Goal: Complete application form: Complete application form

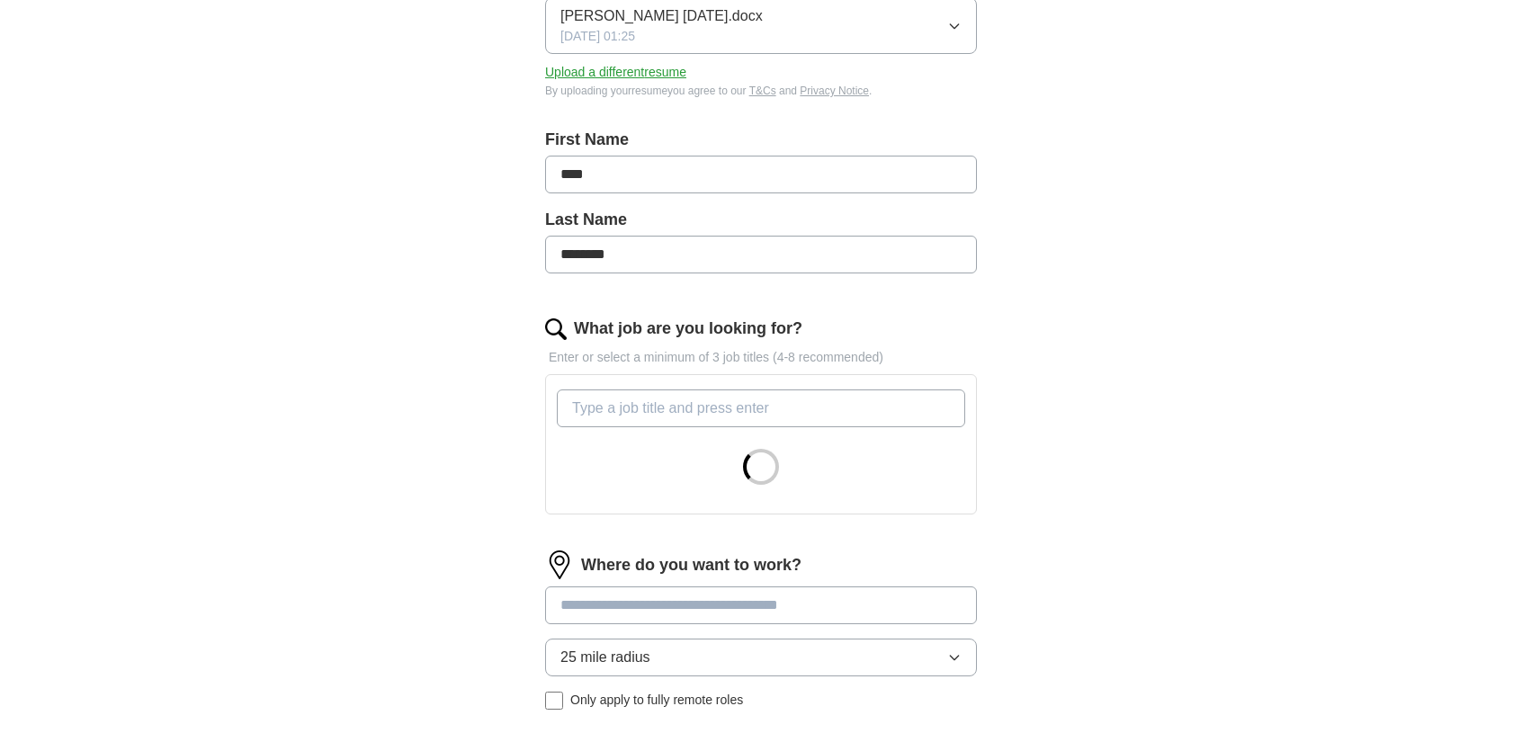
scroll to position [290, 0]
click at [629, 407] on input "What job are you looking for?" at bounding box center [761, 407] width 408 height 38
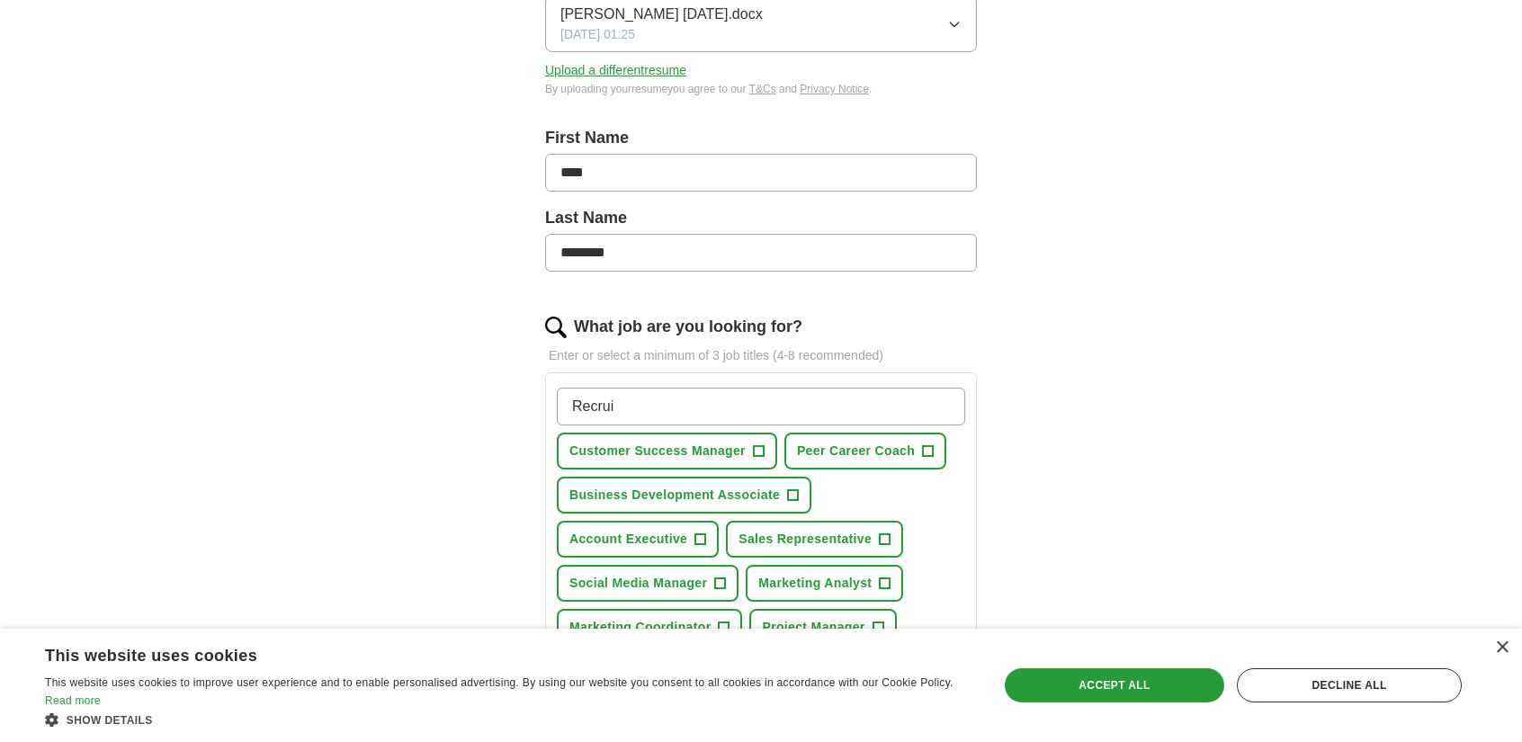
type input "Recruit"
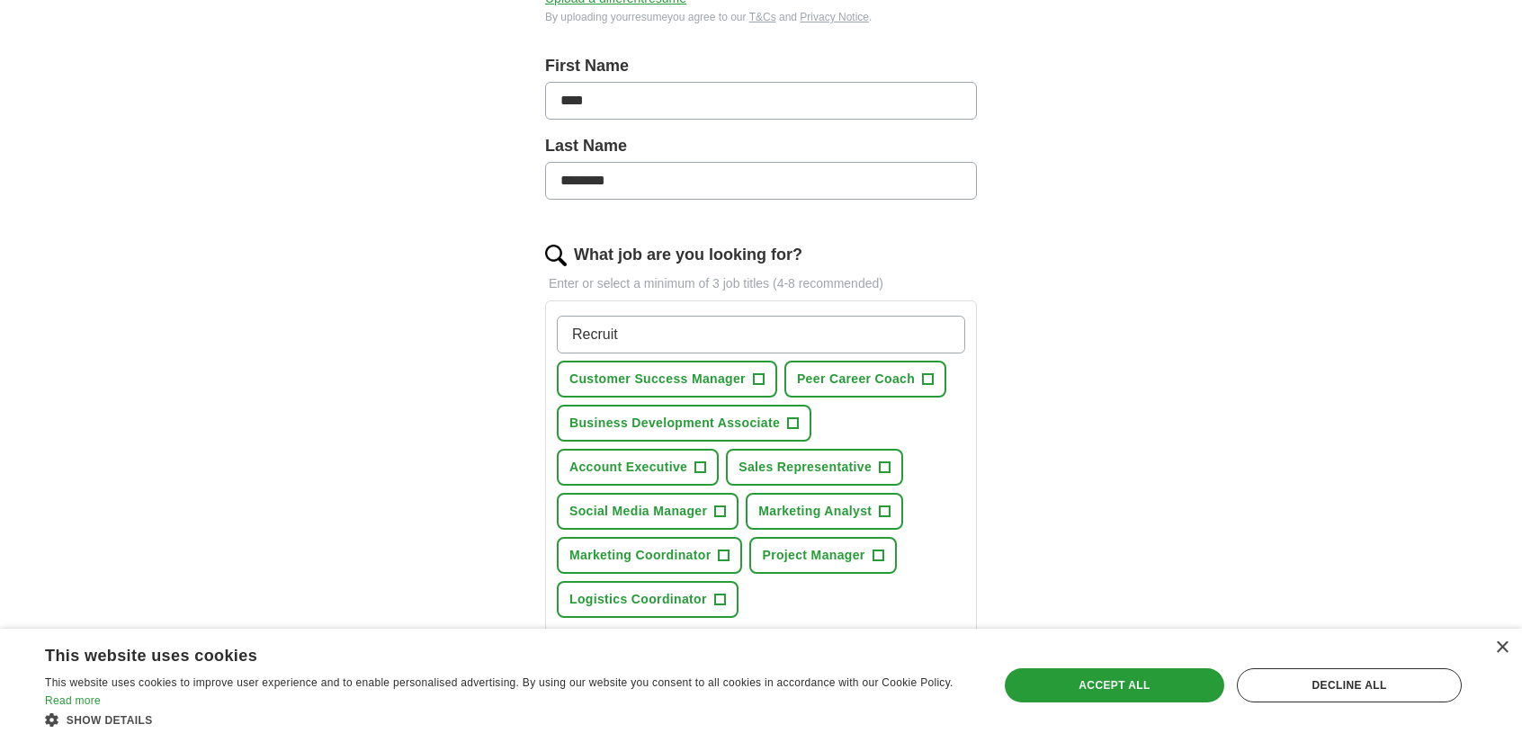
scroll to position [352, 0]
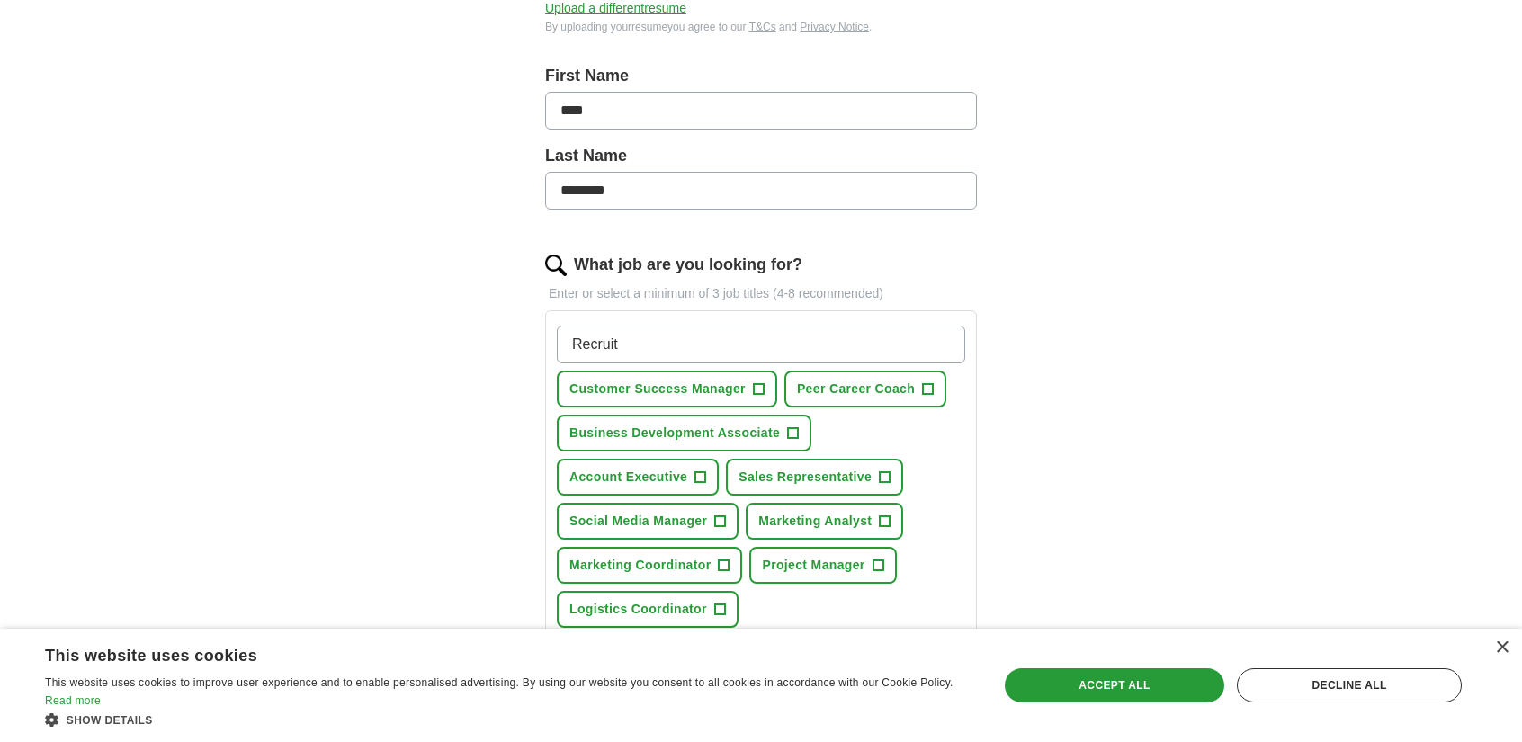
drag, startPoint x: 653, startPoint y: 338, endPoint x: 503, endPoint y: 348, distance: 150.5
click at [503, 348] on div "Let ApplyIQ do the hard work of searching and applying for jobs. Just tell us w…" at bounding box center [761, 418] width 576 height 1229
click at [712, 515] on button "Social Media Manager +" at bounding box center [648, 521] width 182 height 37
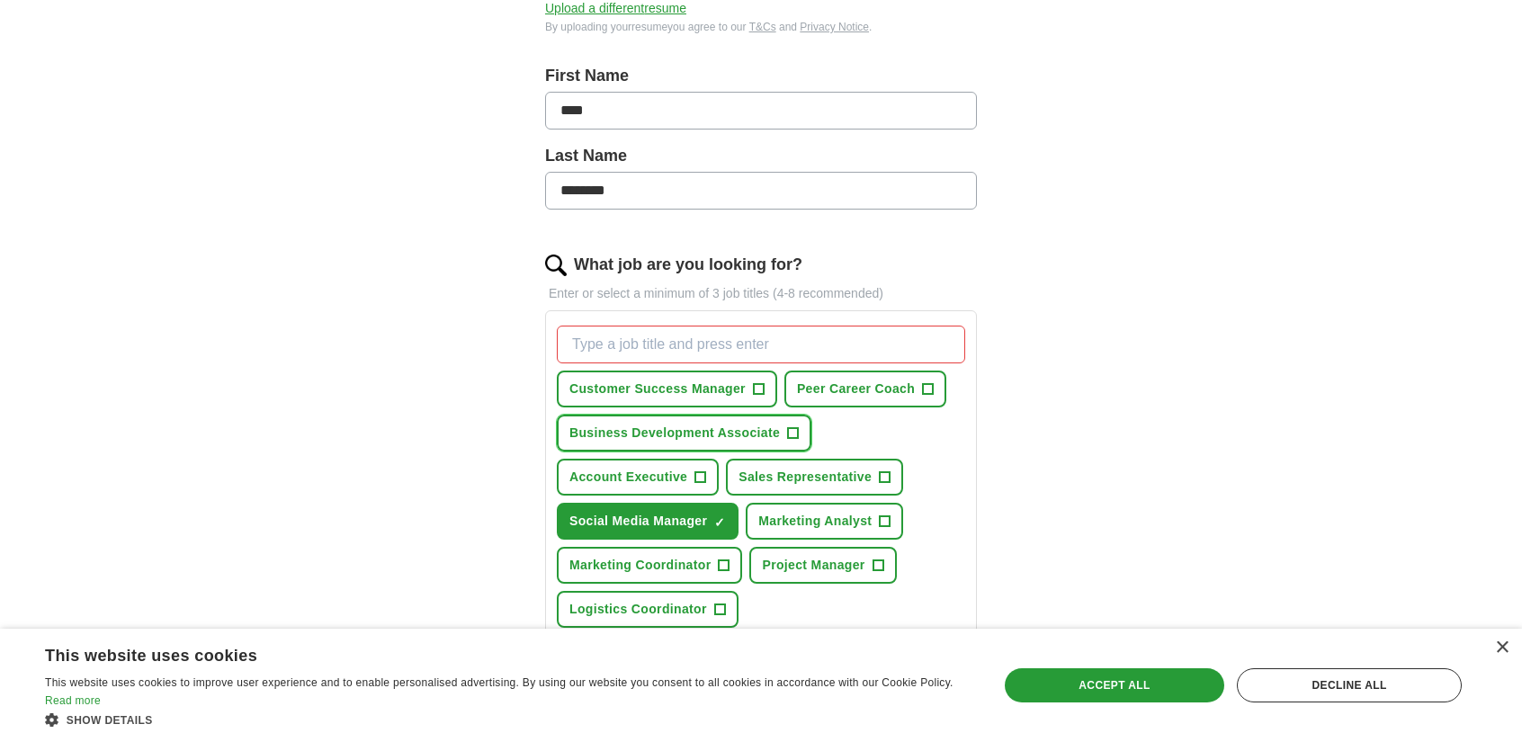
click at [788, 426] on span "+" at bounding box center [793, 433] width 11 height 14
click at [748, 381] on button "Customer Success Manager +" at bounding box center [667, 389] width 220 height 37
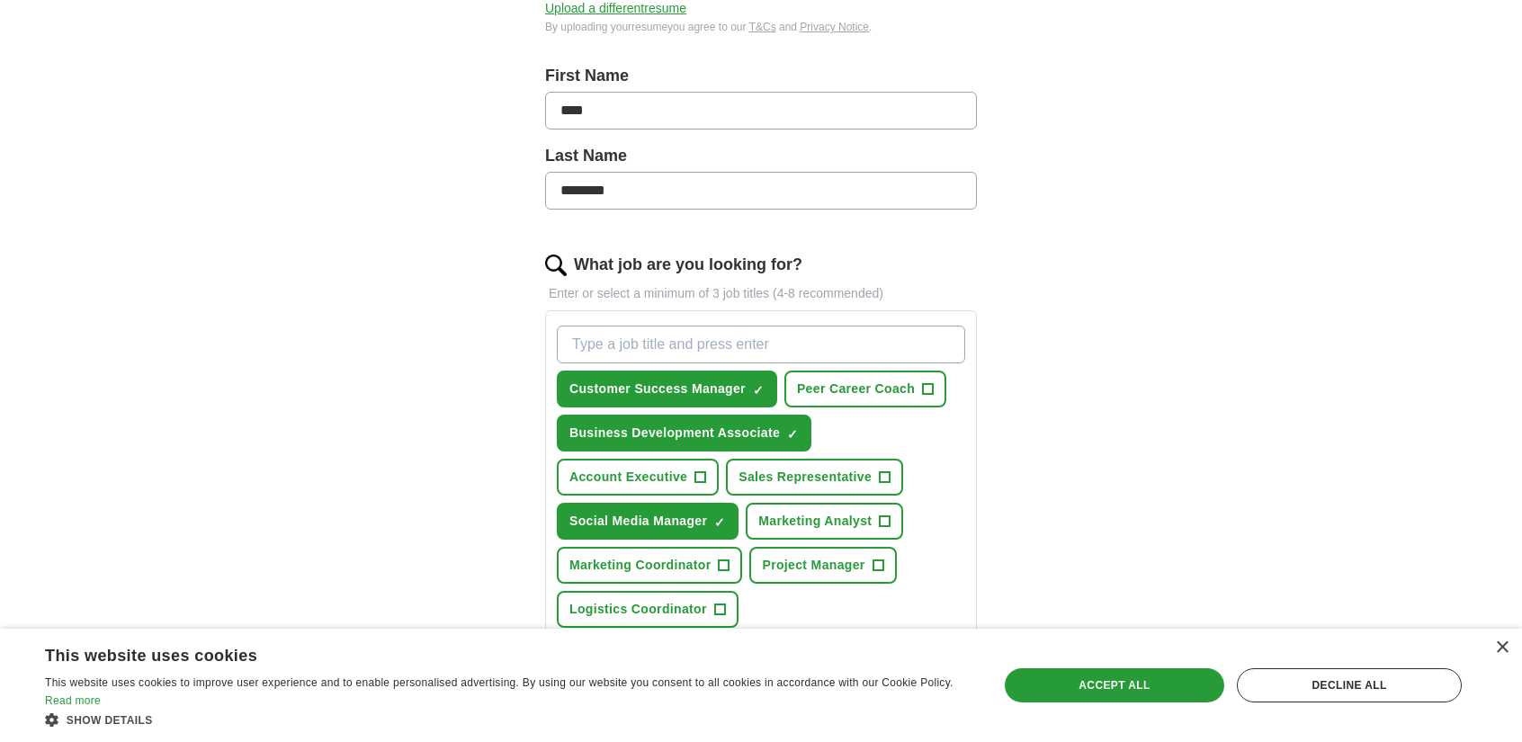
click at [709, 350] on input "What job are you looking for?" at bounding box center [761, 345] width 408 height 38
type input "Social Media"
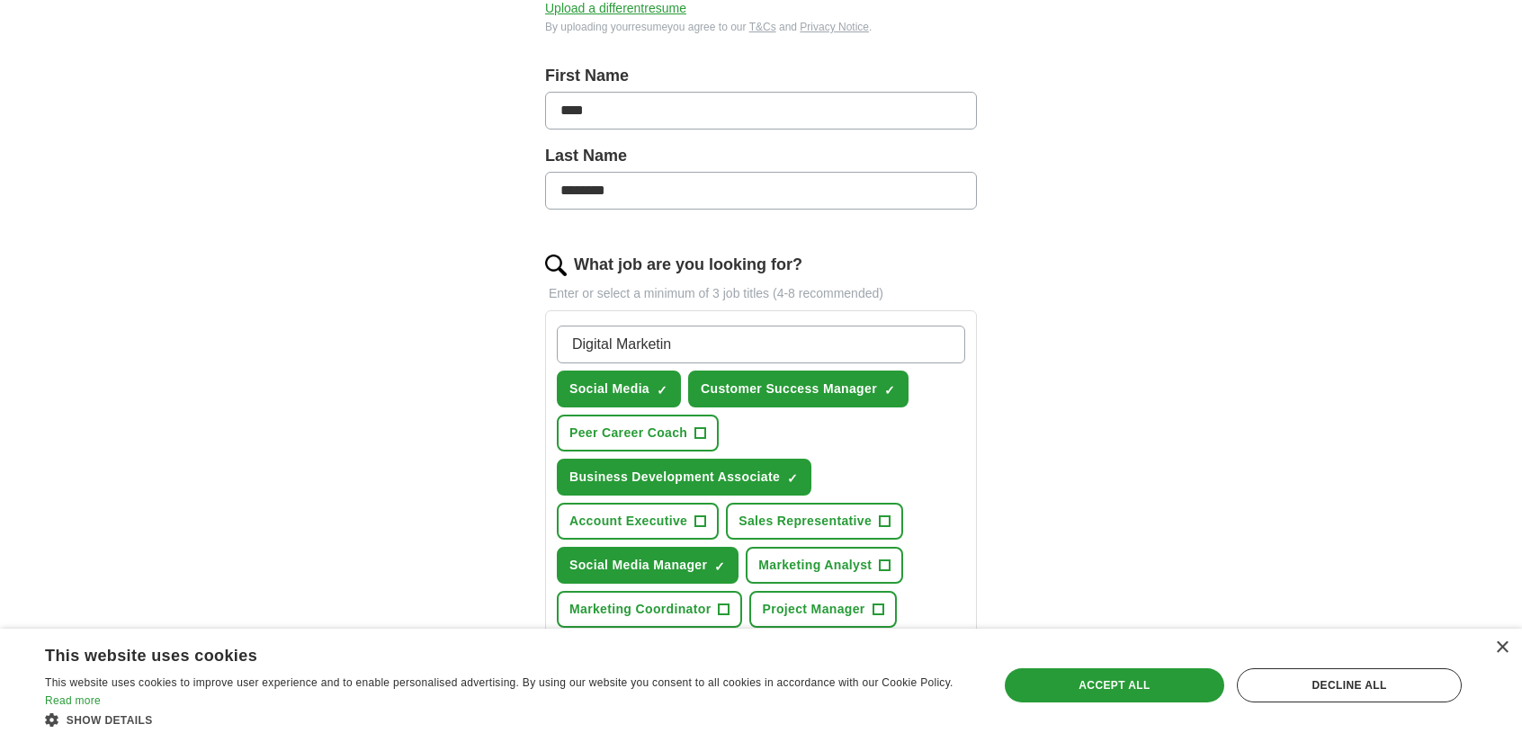
type input "Digital Marketing"
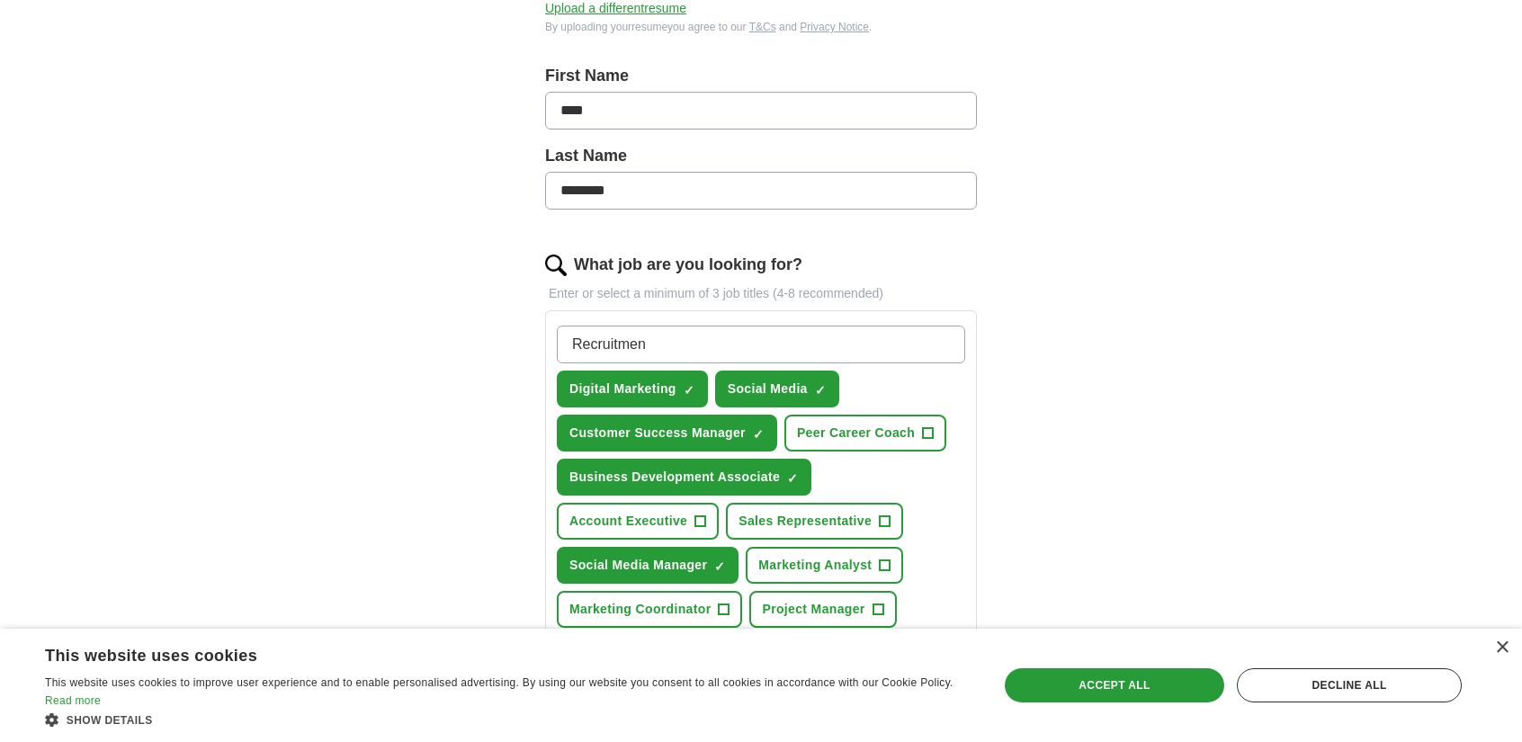
type input "Recruitment"
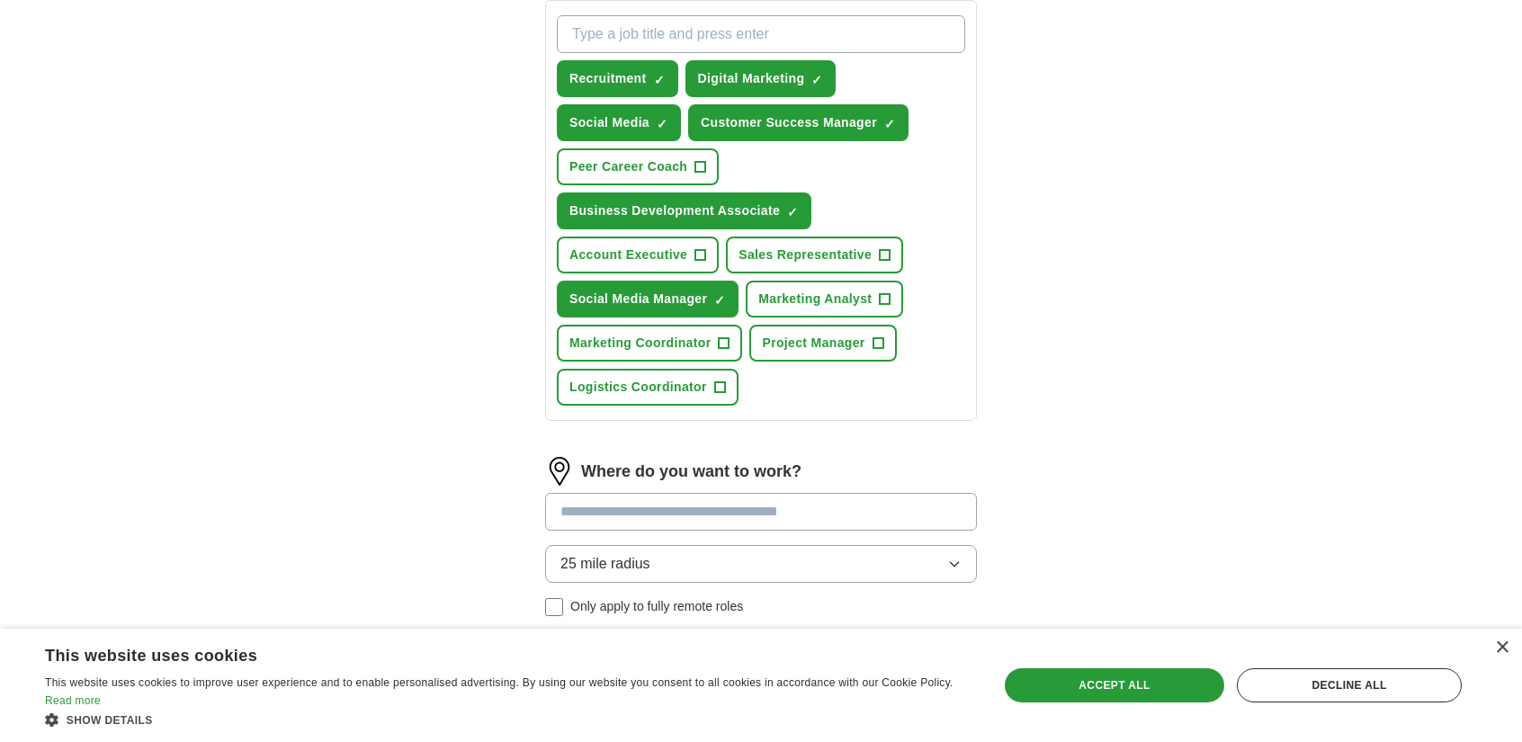
scroll to position [729, 0]
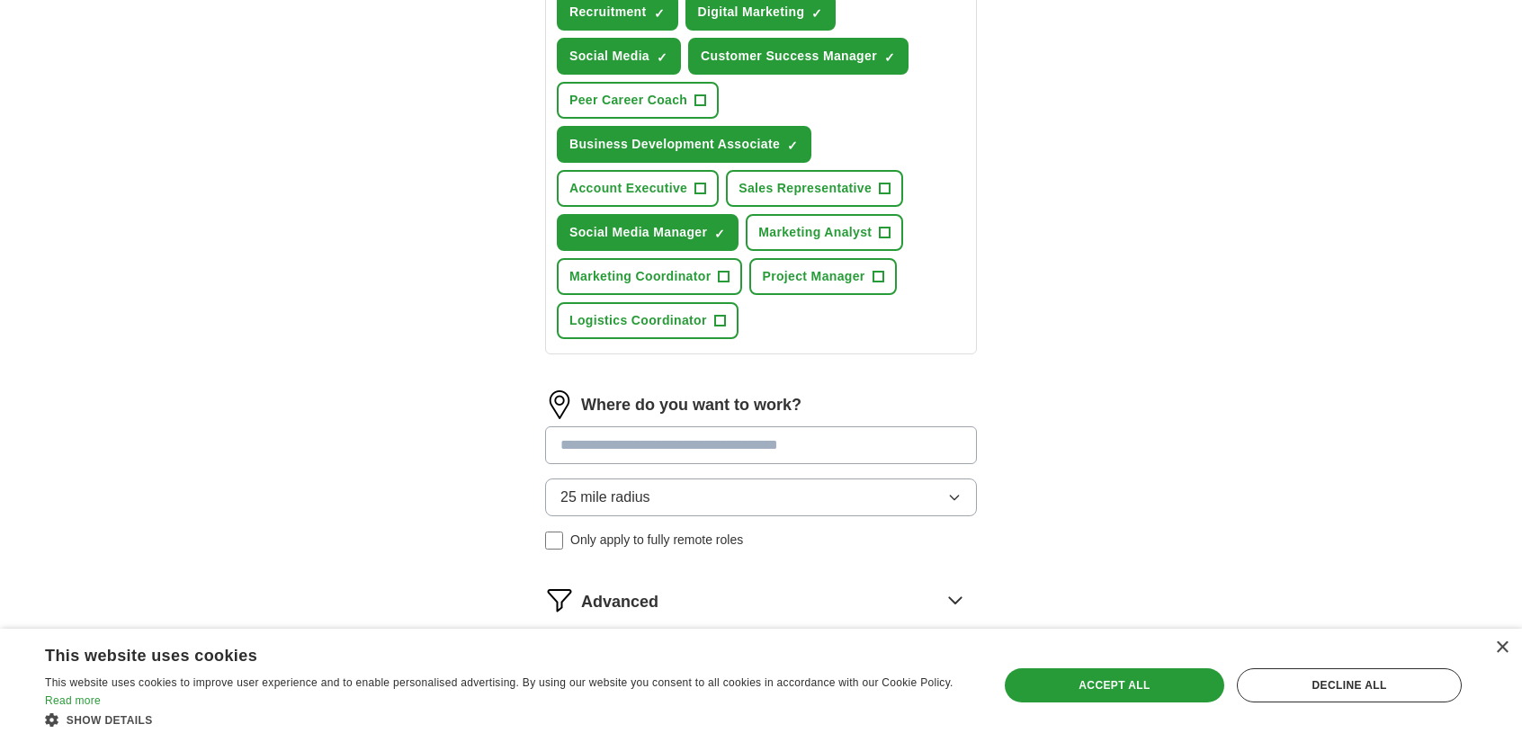
click at [588, 437] on input at bounding box center [761, 445] width 432 height 38
type input "*****"
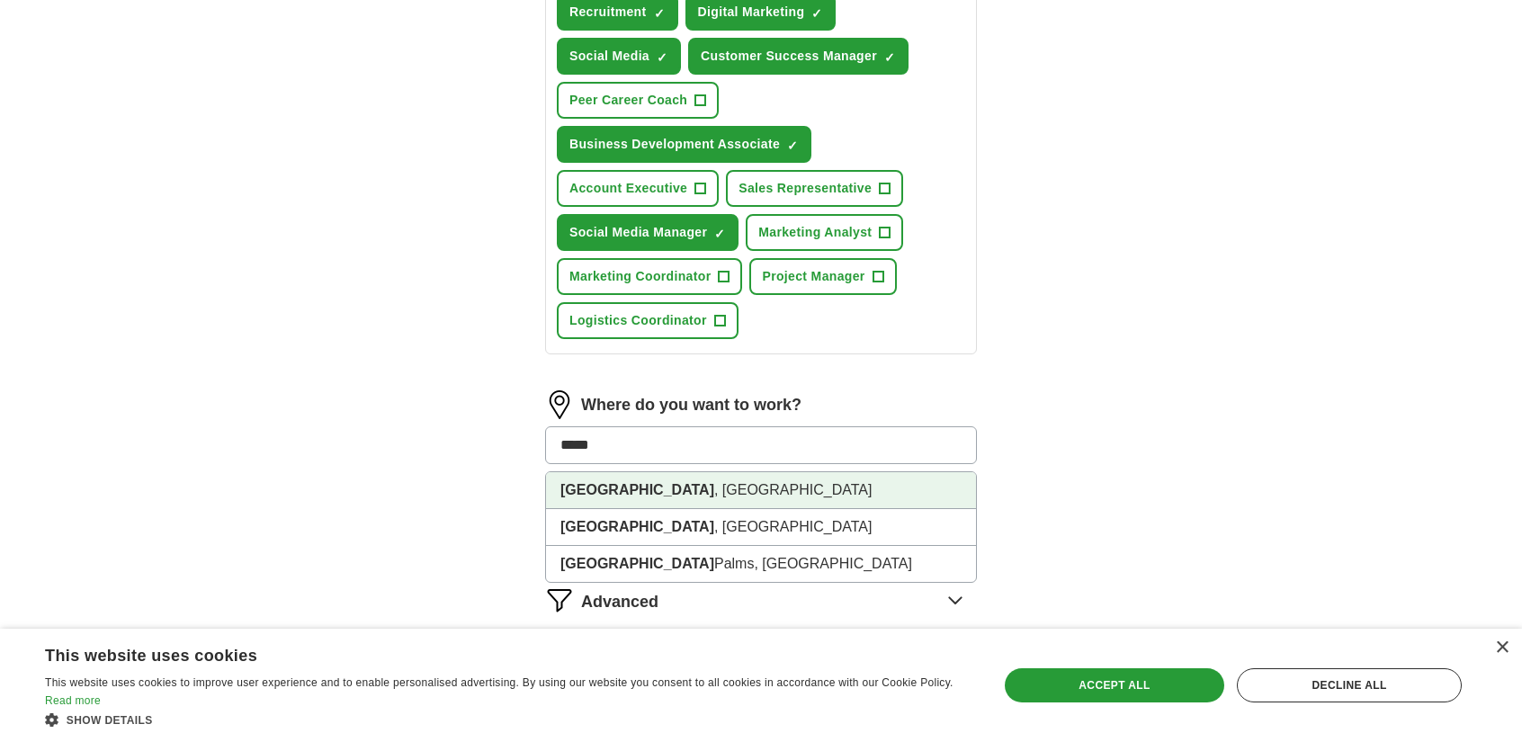
click at [607, 487] on li "[GEOGRAPHIC_DATA] , [GEOGRAPHIC_DATA]" at bounding box center [761, 490] width 430 height 37
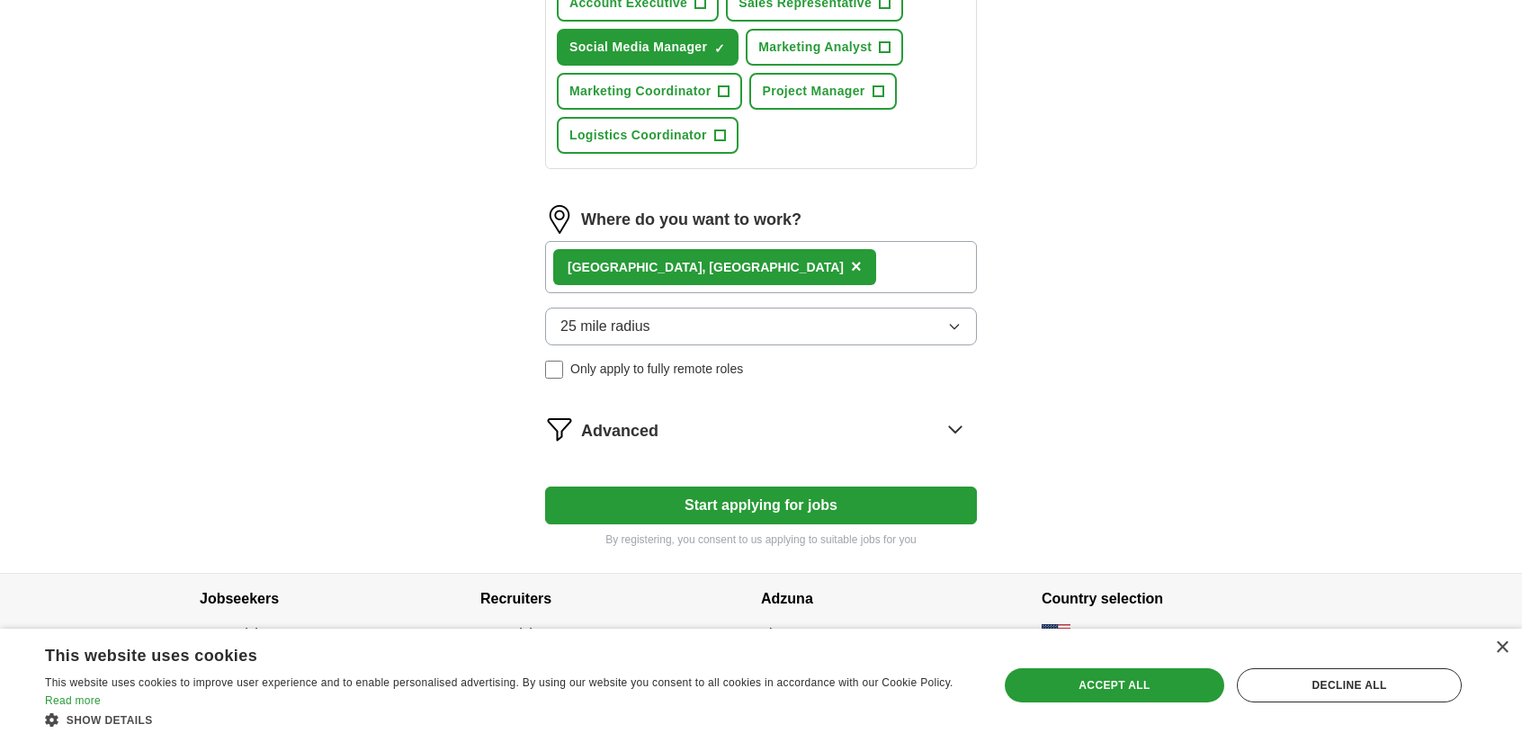
scroll to position [921, 0]
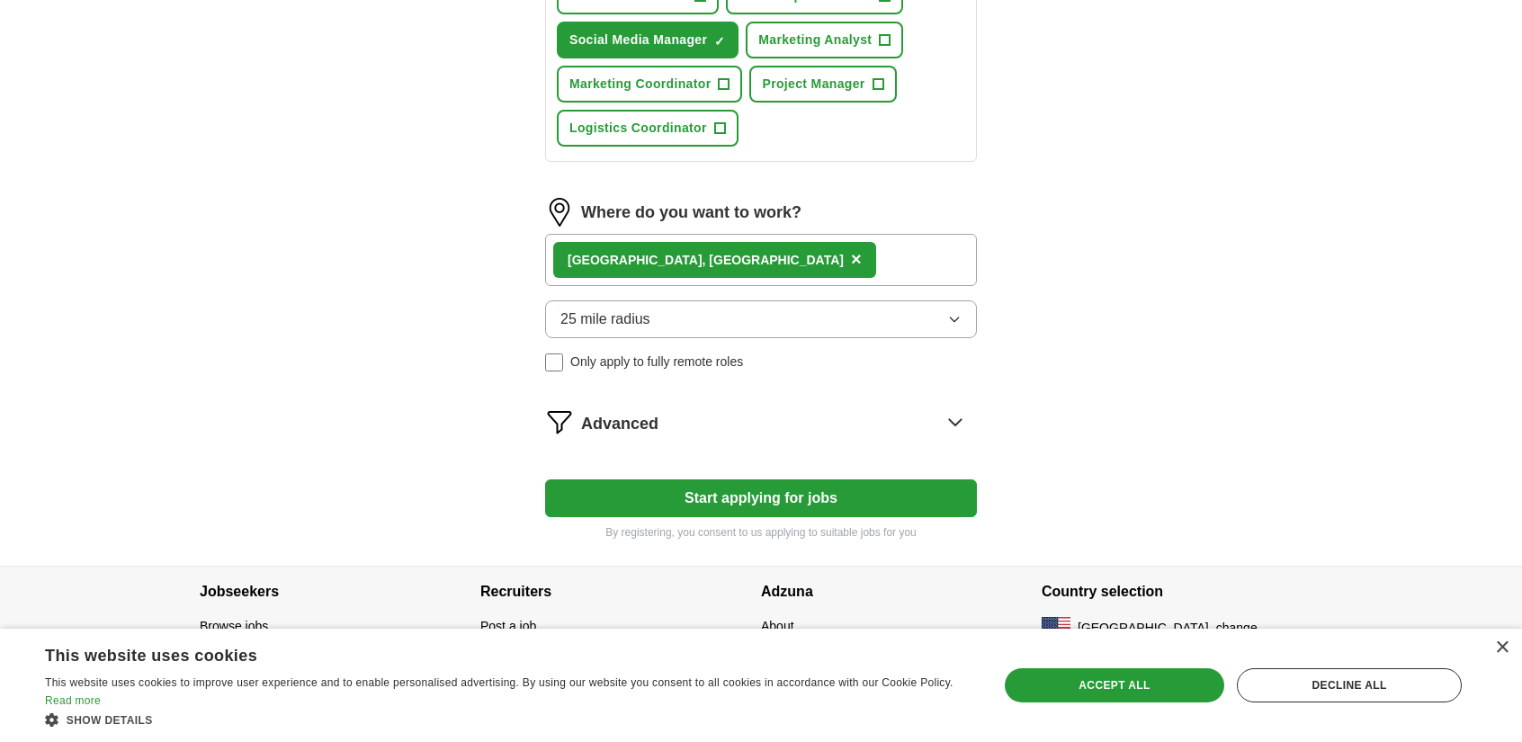
click at [622, 430] on span "Advanced" at bounding box center [619, 424] width 77 height 24
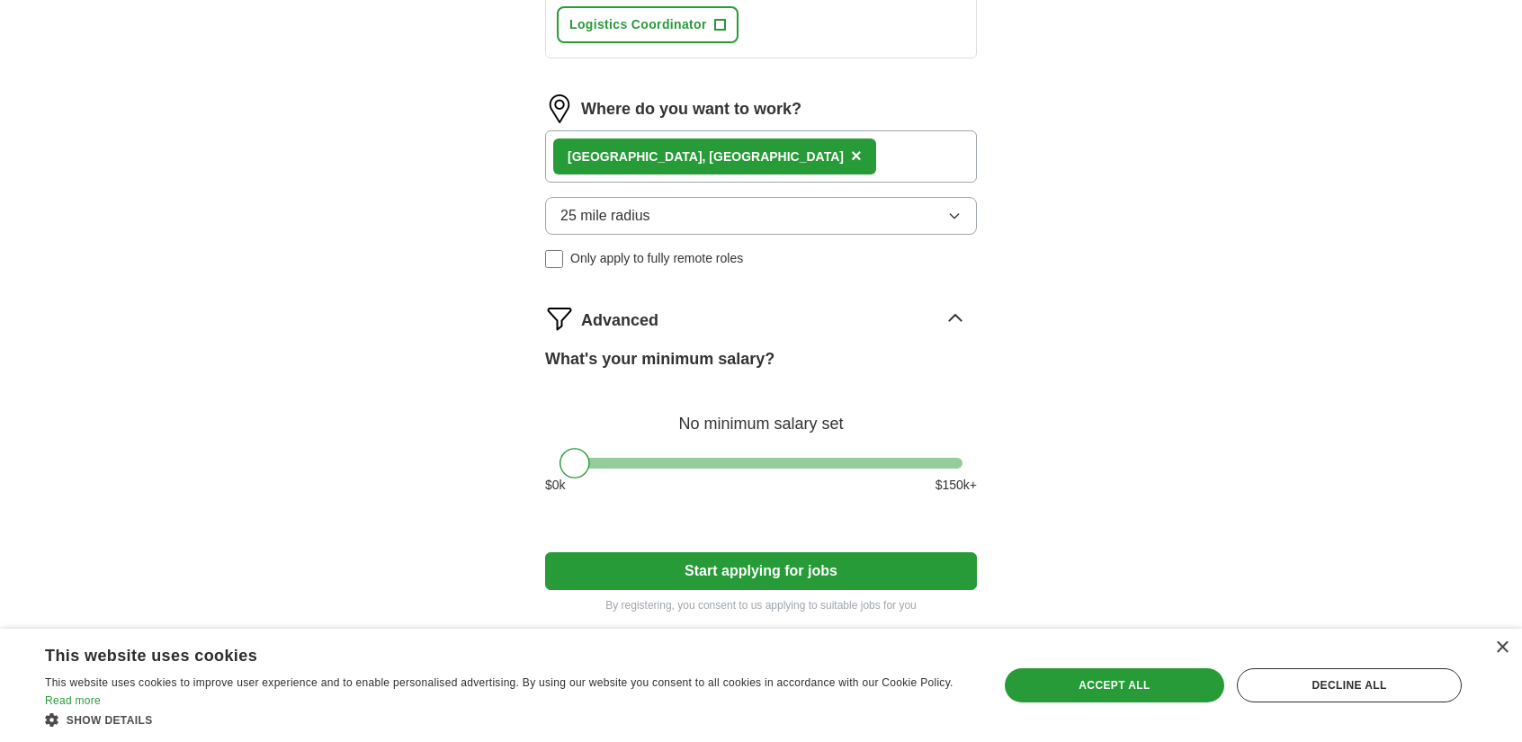
scroll to position [1034, 0]
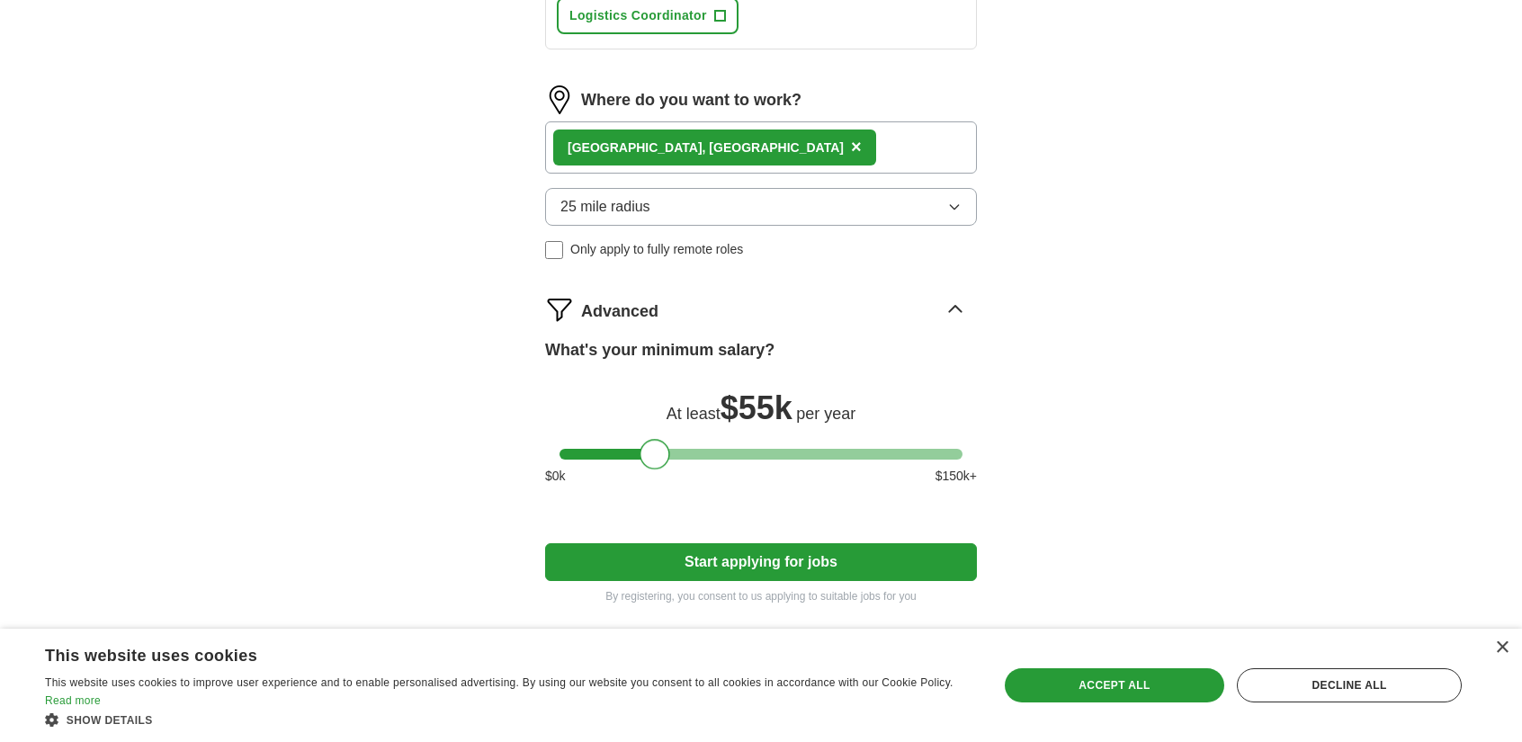
drag, startPoint x: 575, startPoint y: 446, endPoint x: 654, endPoint y: 452, distance: 79.4
click at [654, 452] on div at bounding box center [655, 454] width 31 height 31
click at [729, 550] on button "Start applying for jobs" at bounding box center [761, 562] width 432 height 38
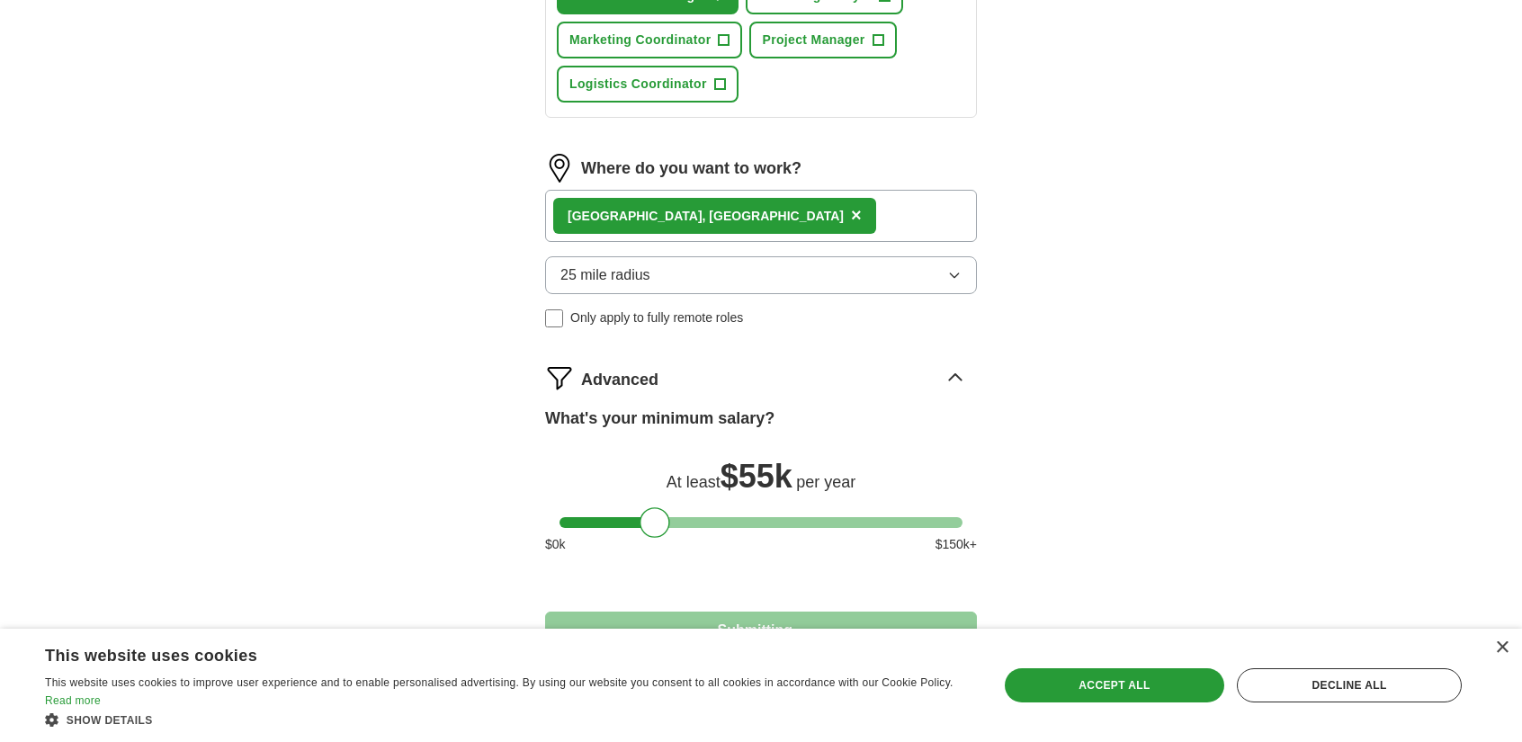
select select "**"
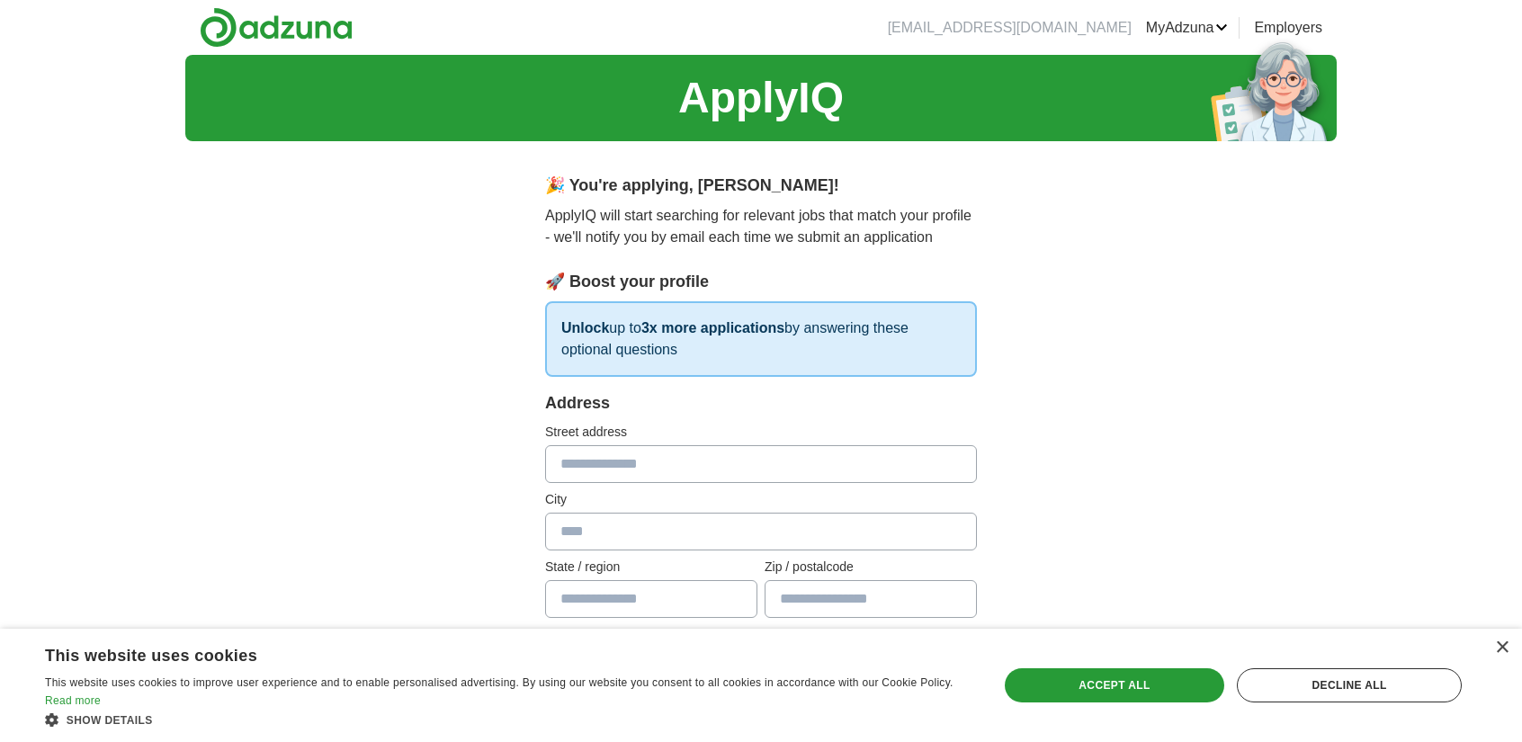
scroll to position [117, 0]
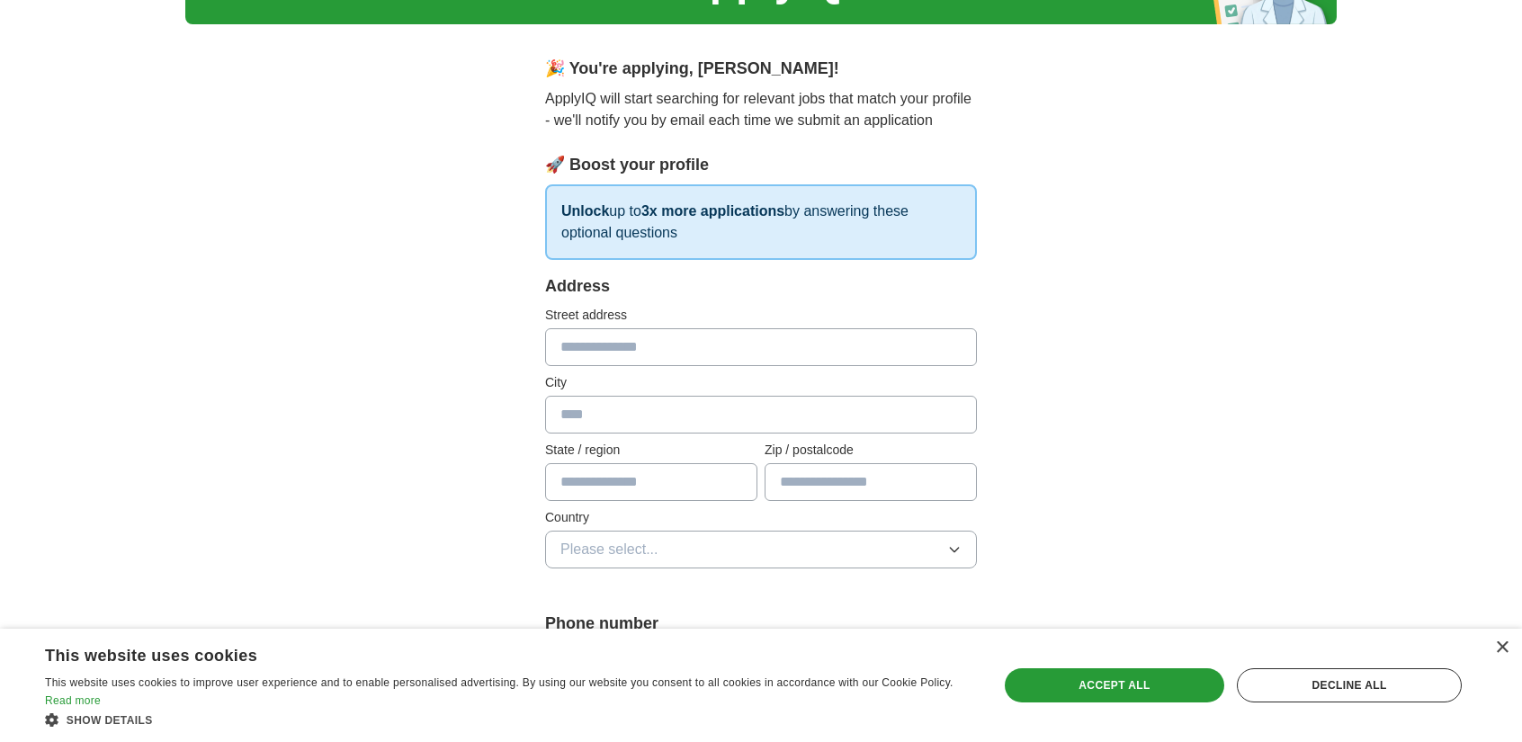
click at [631, 323] on label "Street address" at bounding box center [761, 315] width 432 height 19
click at [631, 344] on input "text" at bounding box center [761, 347] width 432 height 38
type input "**********"
type input "*****"
type input "**"
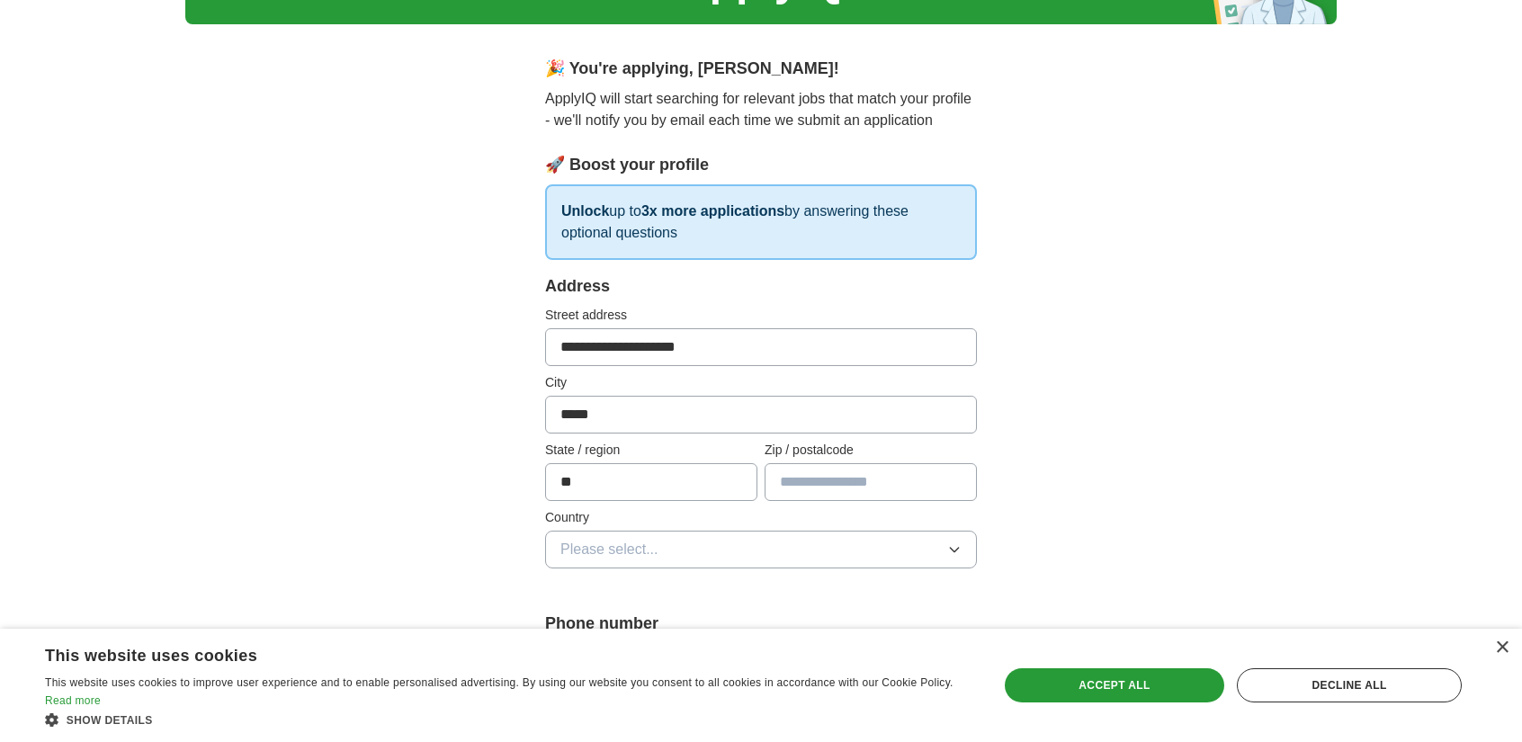
type input "*****"
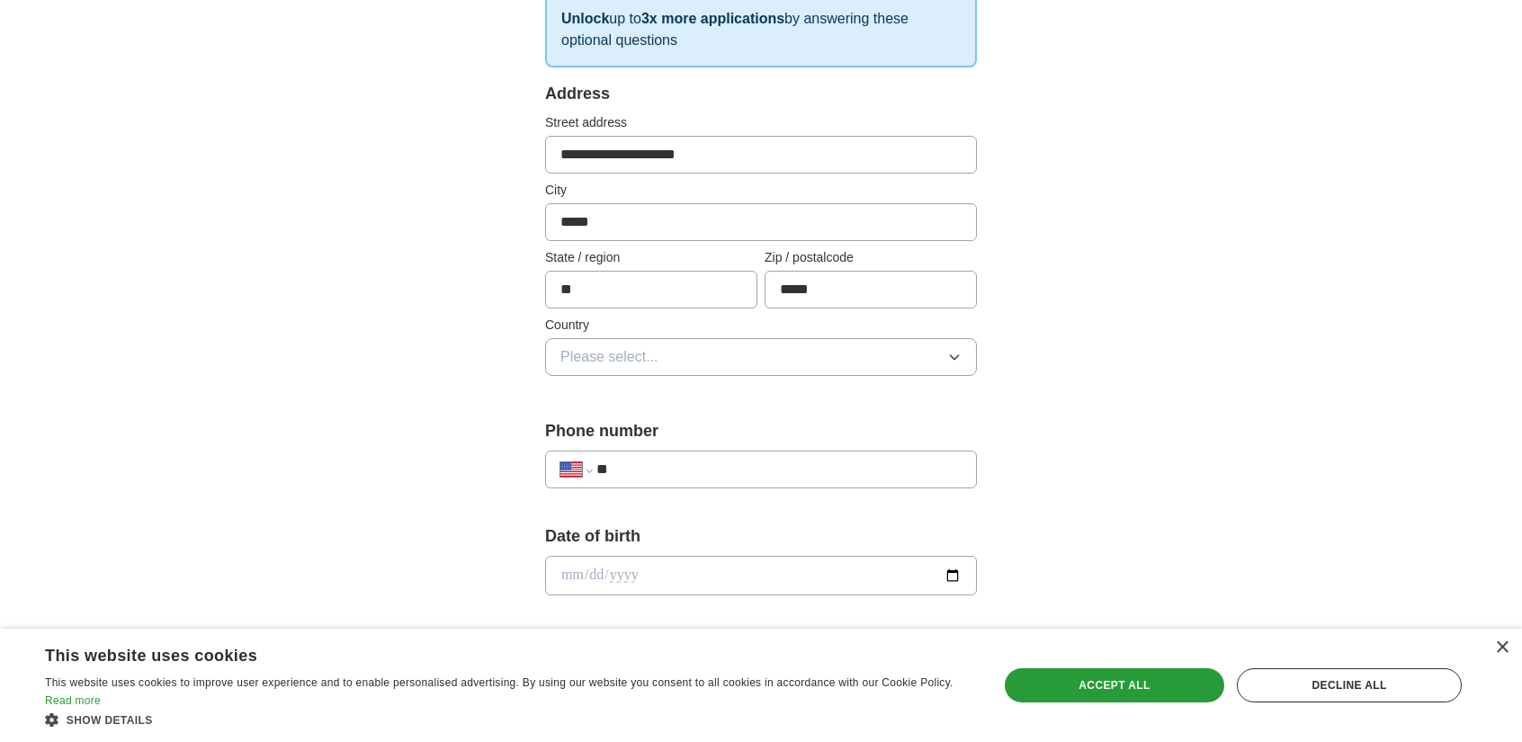
scroll to position [322, 0]
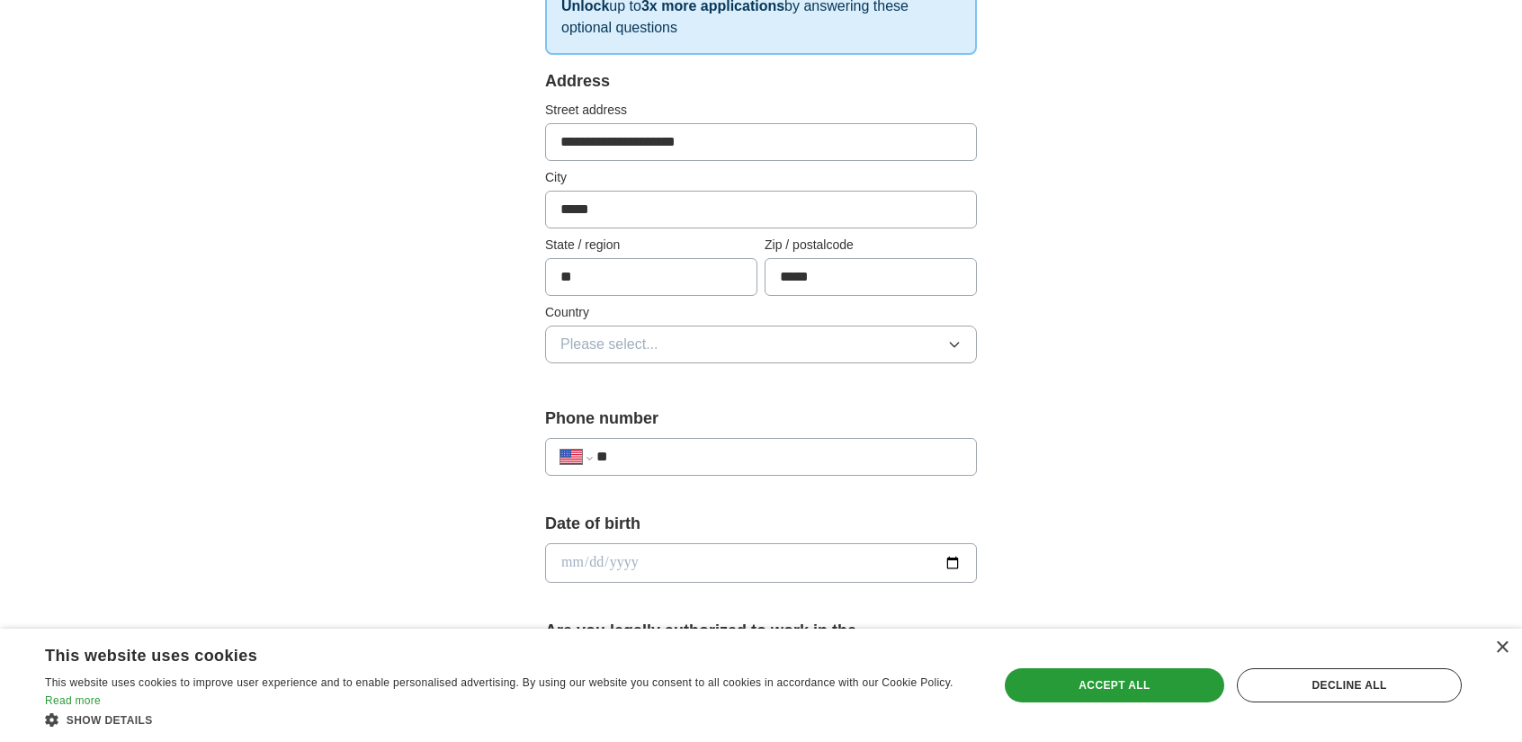
click at [594, 353] on span "Please select..." at bounding box center [609, 345] width 98 height 22
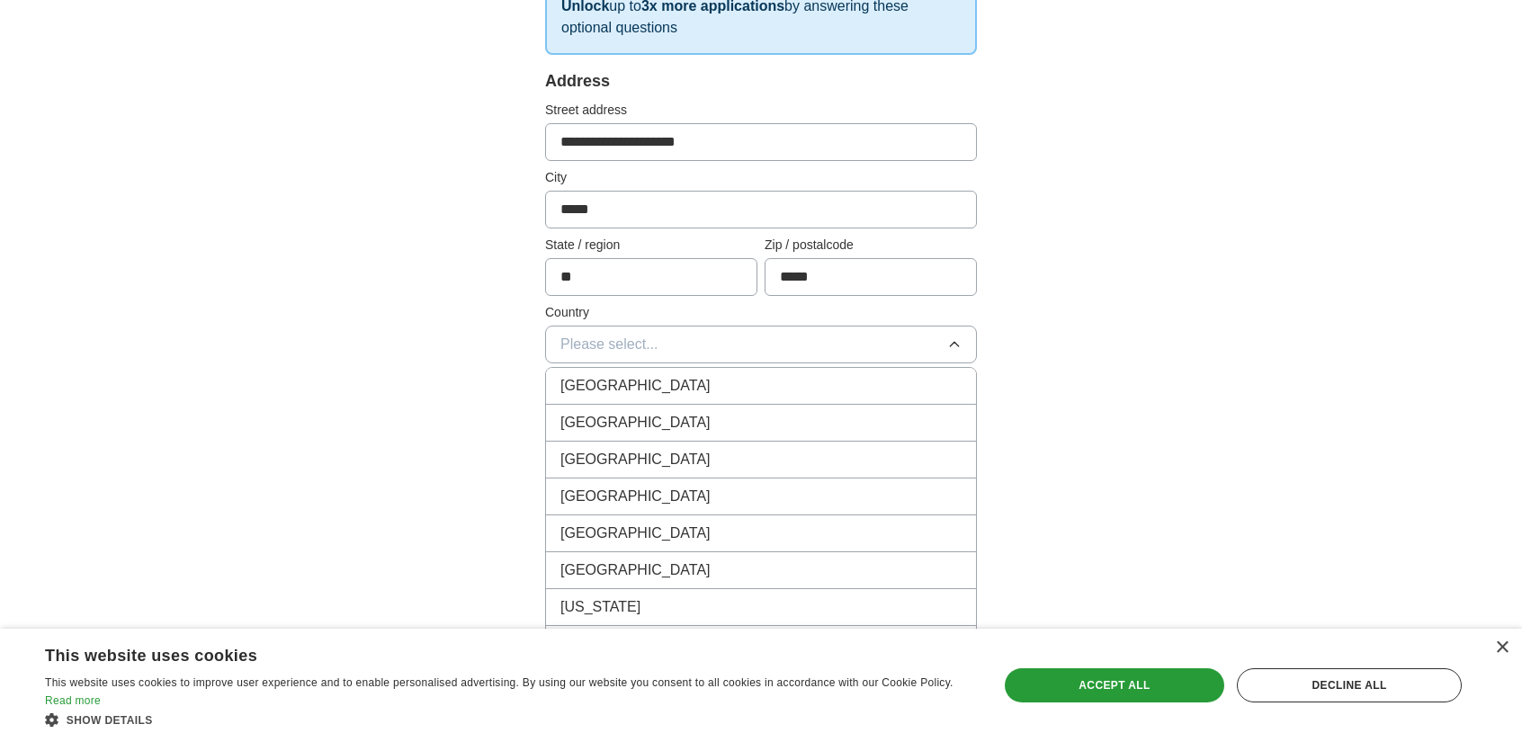
click at [600, 407] on li "[GEOGRAPHIC_DATA]" at bounding box center [761, 423] width 430 height 37
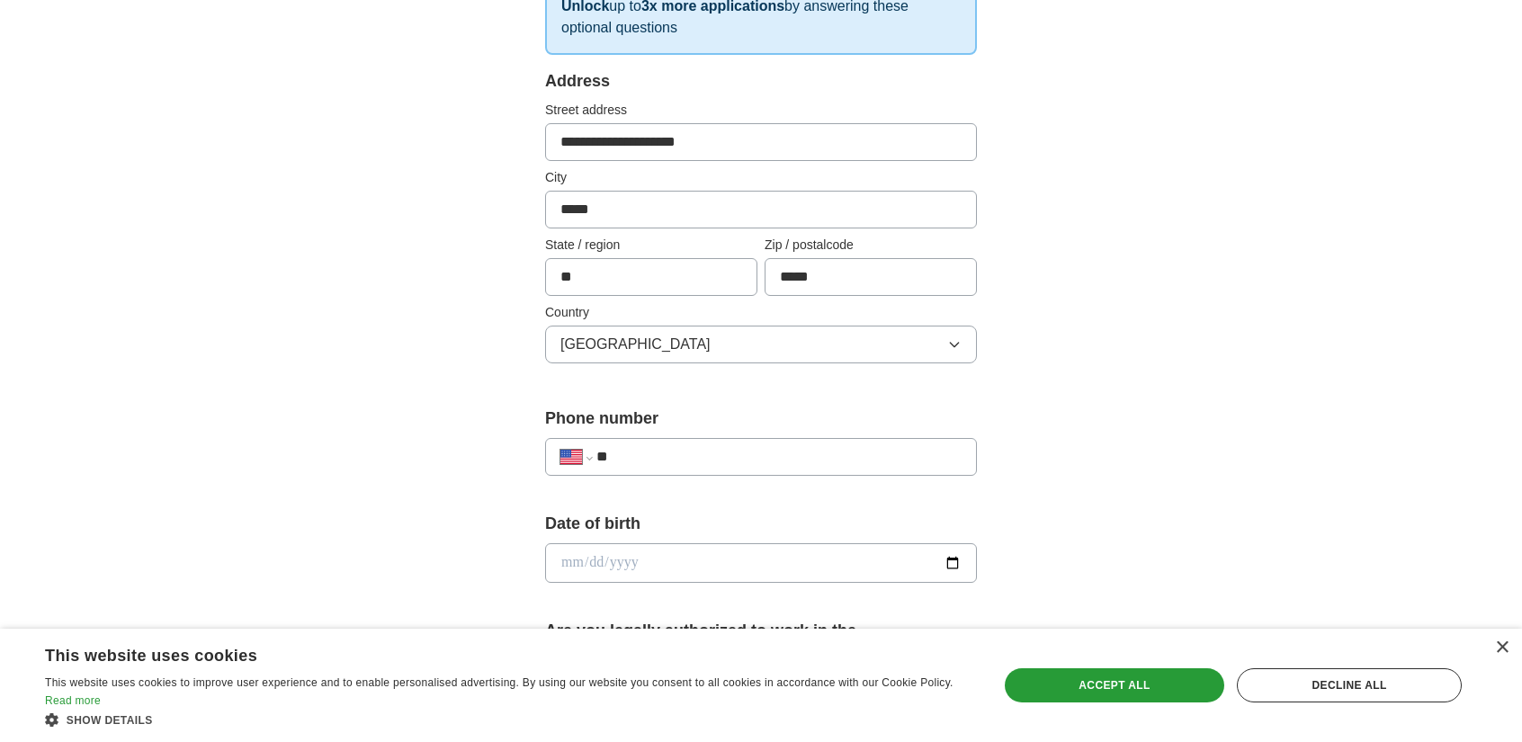
click at [672, 467] on div "**********" at bounding box center [761, 457] width 432 height 38
click at [673, 456] on input "**" at bounding box center [778, 457] width 365 height 22
type input "**********"
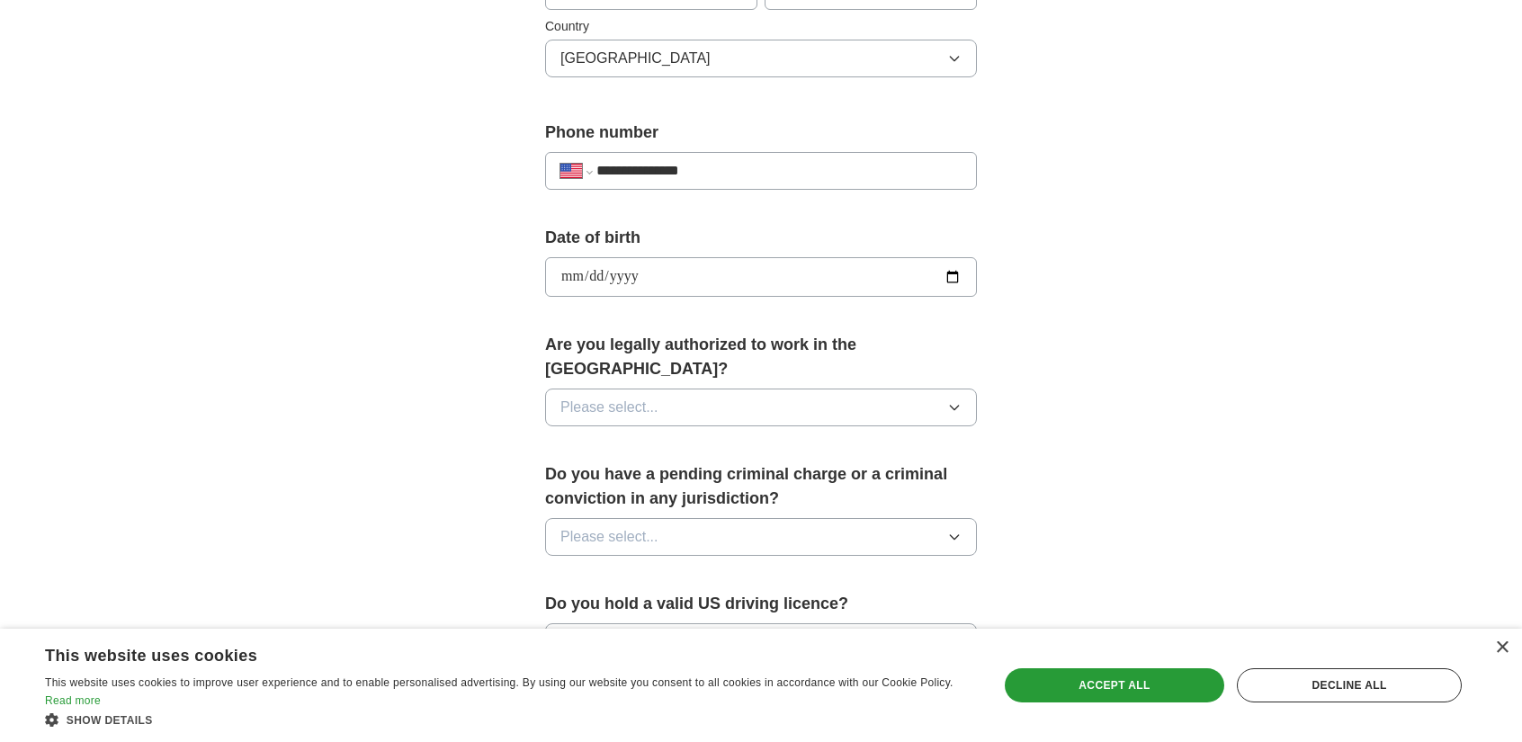
scroll to position [619, 0]
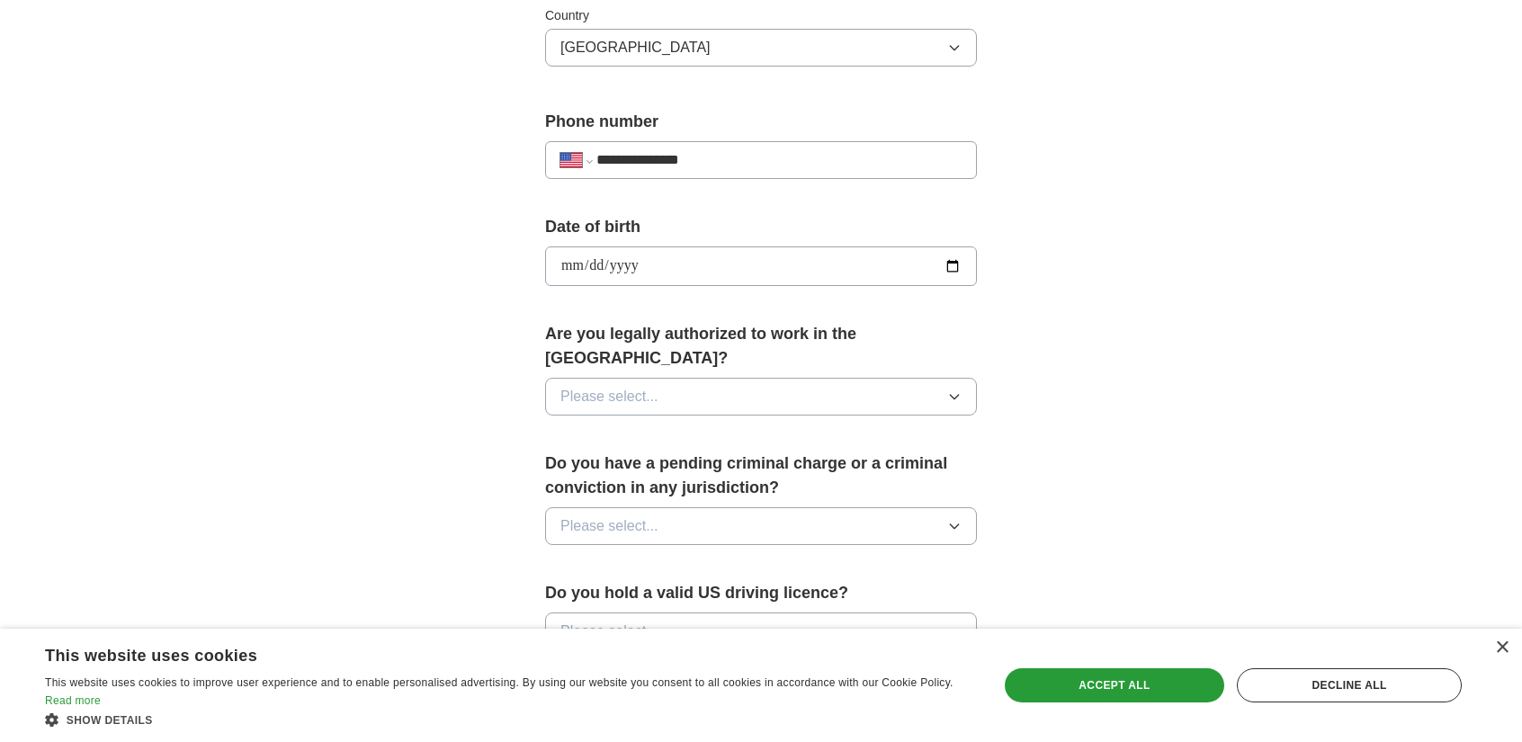
click at [610, 386] on span "Please select..." at bounding box center [609, 397] width 98 height 22
click at [605, 424] on li "Yes" at bounding box center [761, 438] width 430 height 37
click at [623, 515] on span "Please select..." at bounding box center [609, 526] width 98 height 22
click at [622, 594] on div "No" at bounding box center [760, 605] width 401 height 22
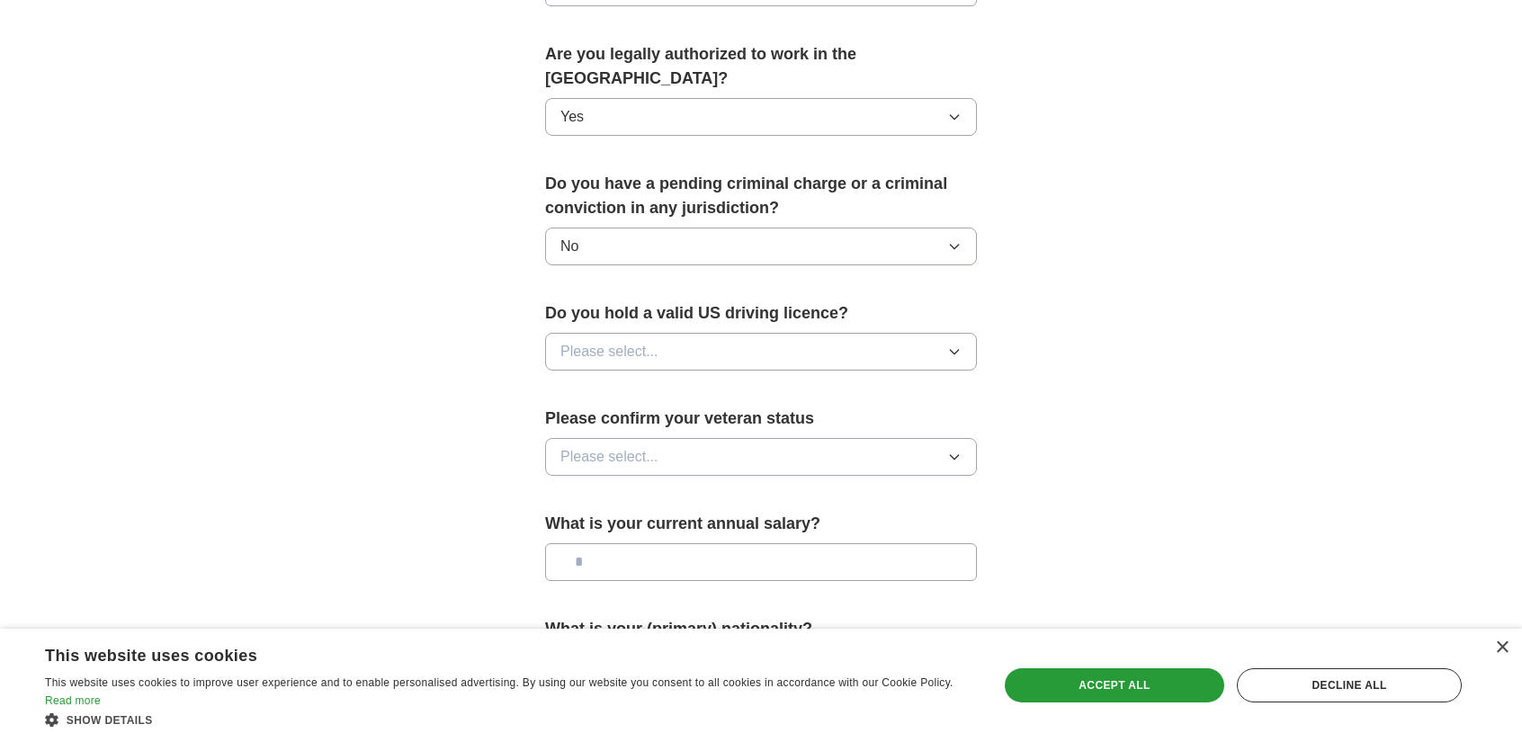
scroll to position [900, 0]
click at [623, 340] on span "Please select..." at bounding box center [609, 351] width 98 height 22
click at [625, 381] on div "Yes" at bounding box center [760, 392] width 401 height 22
click at [631, 445] on span "Please select..." at bounding box center [609, 456] width 98 height 22
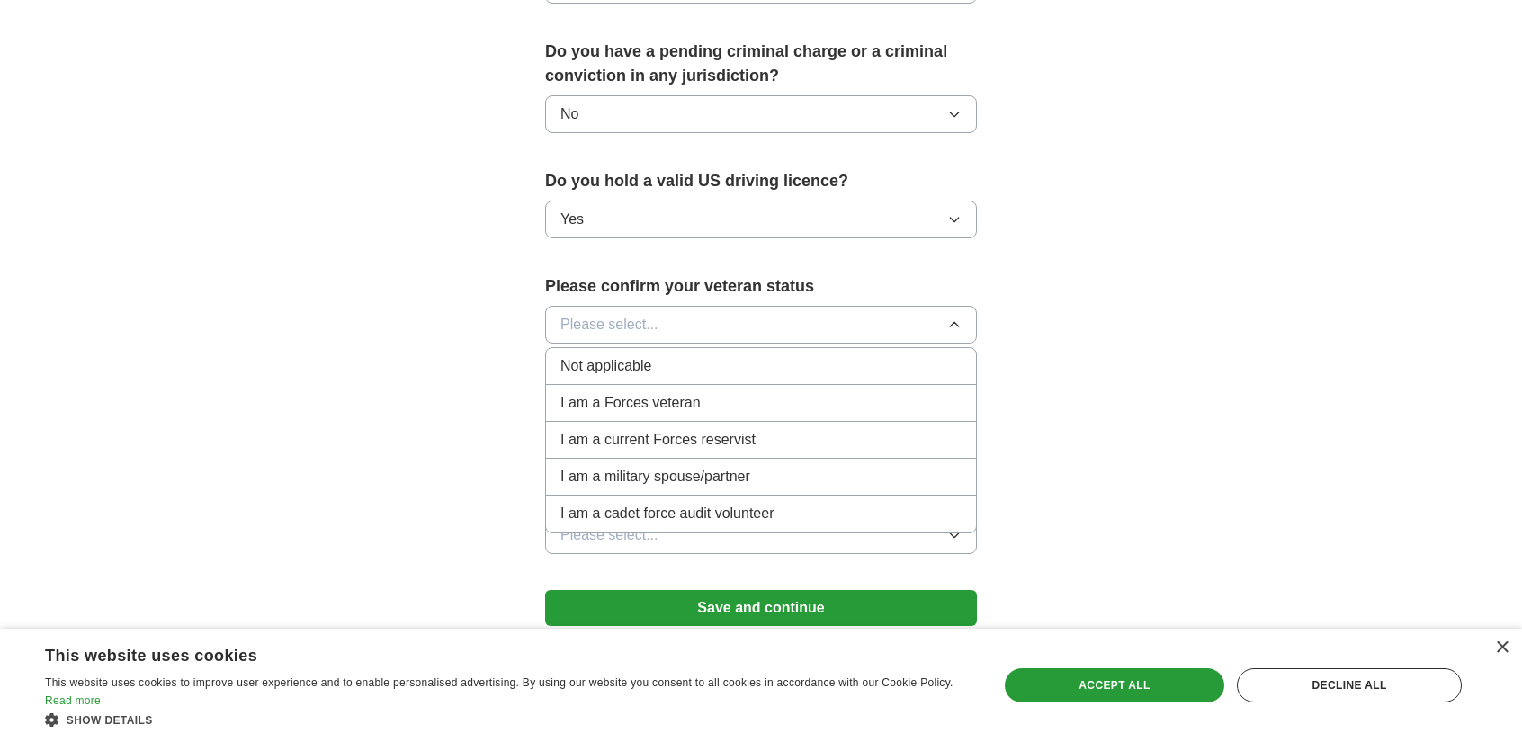
scroll to position [1029, 0]
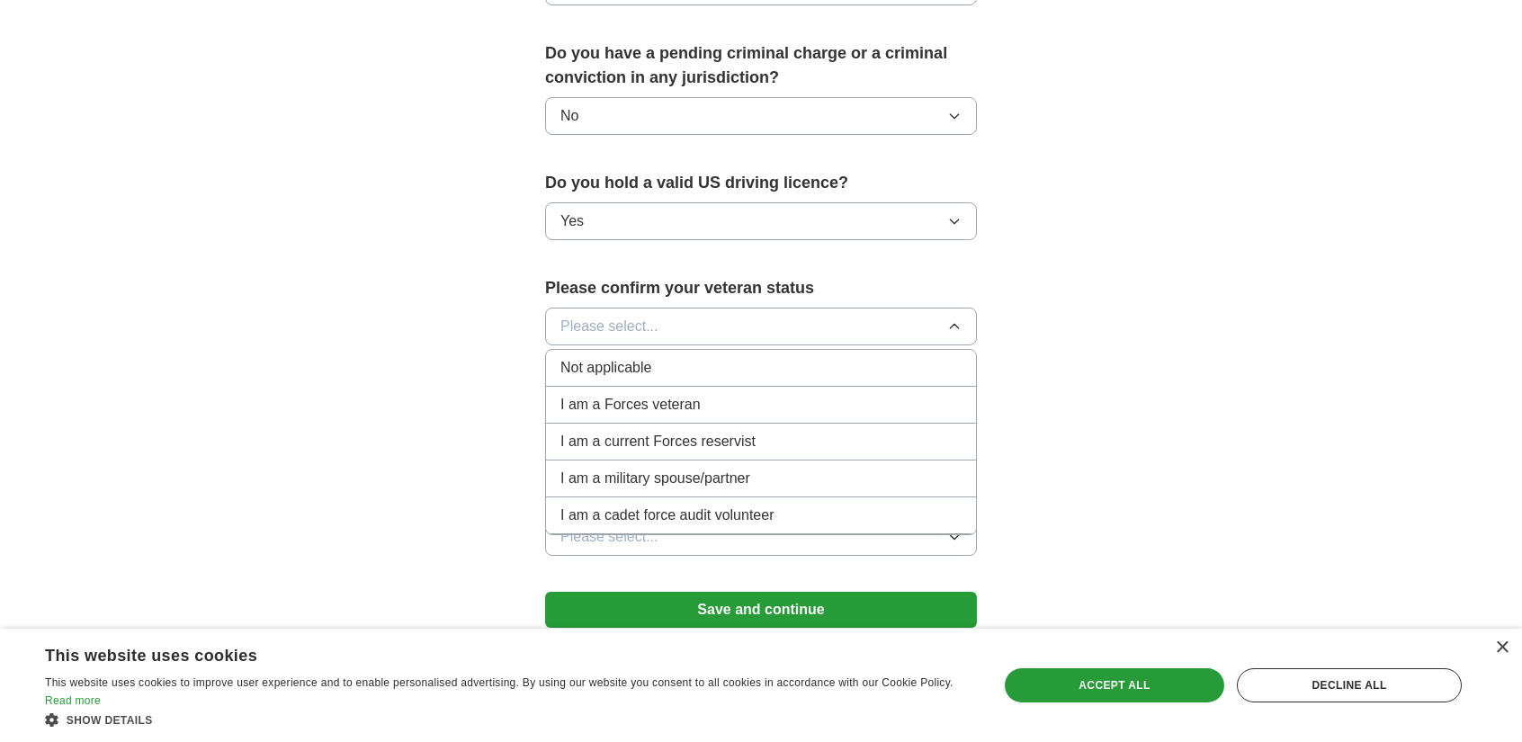
click at [625, 357] on span "Not applicable" at bounding box center [605, 368] width 91 height 22
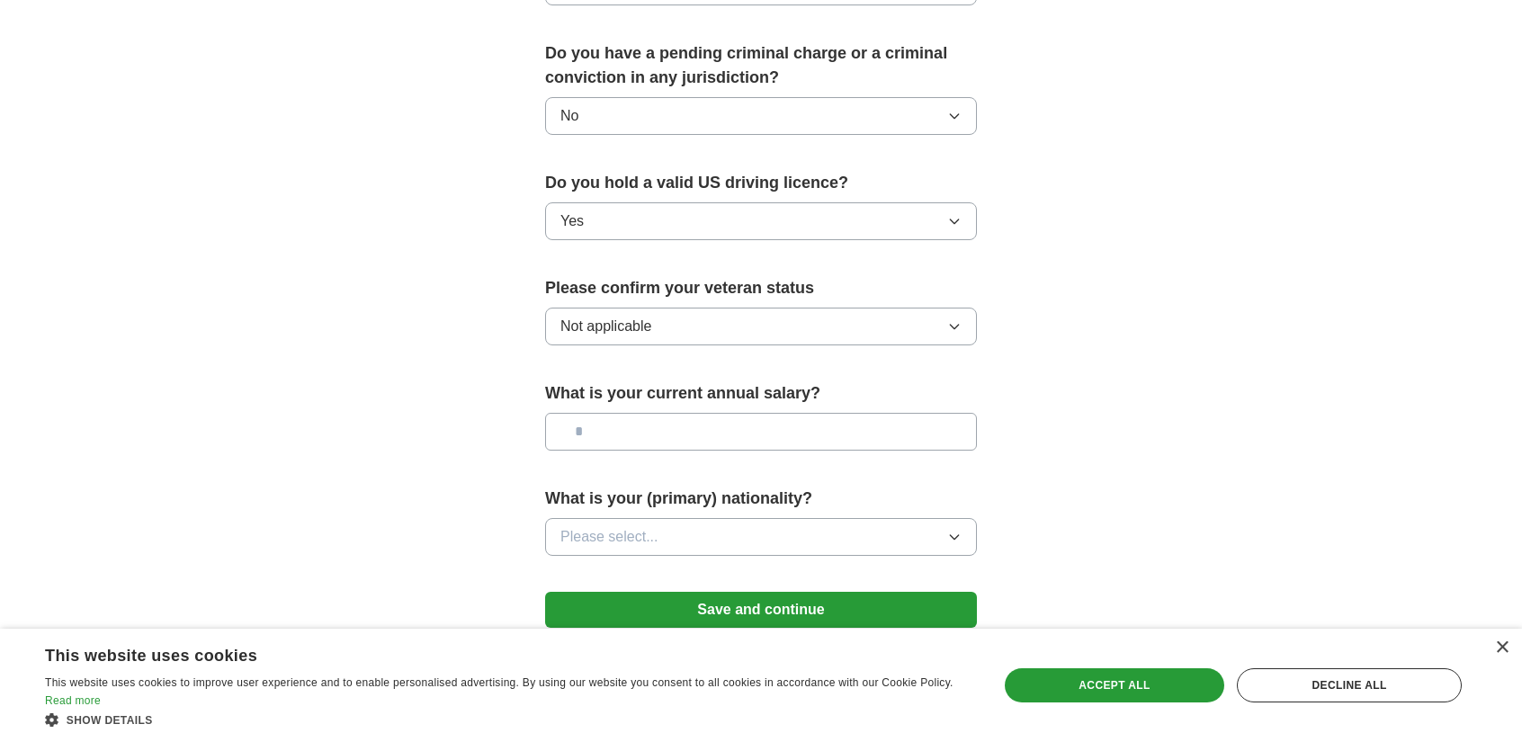
click at [644, 413] on input "text" at bounding box center [761, 432] width 432 height 38
type input "*******"
click at [667, 518] on button "Please select..." at bounding box center [761, 537] width 432 height 38
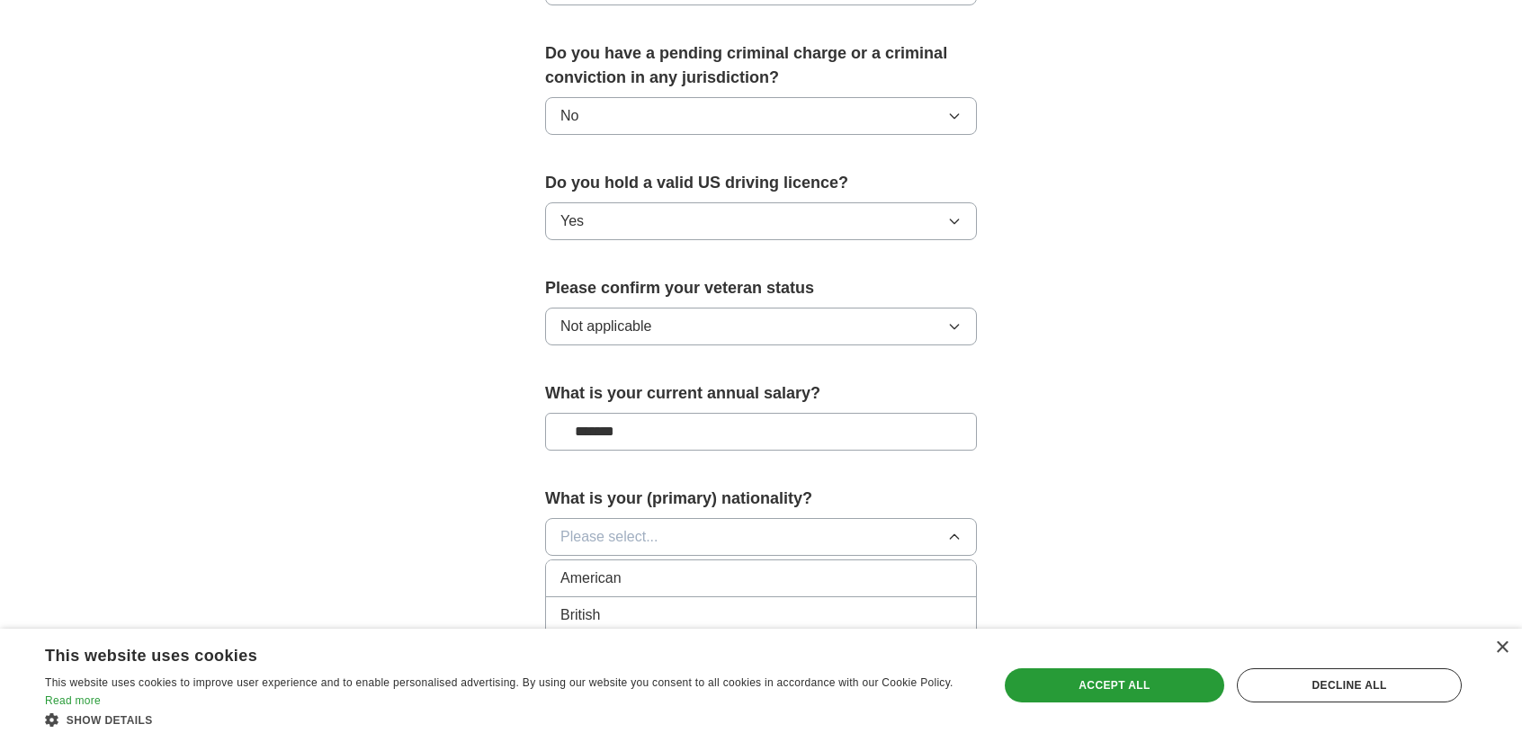
click at [655, 560] on li "American" at bounding box center [761, 578] width 430 height 37
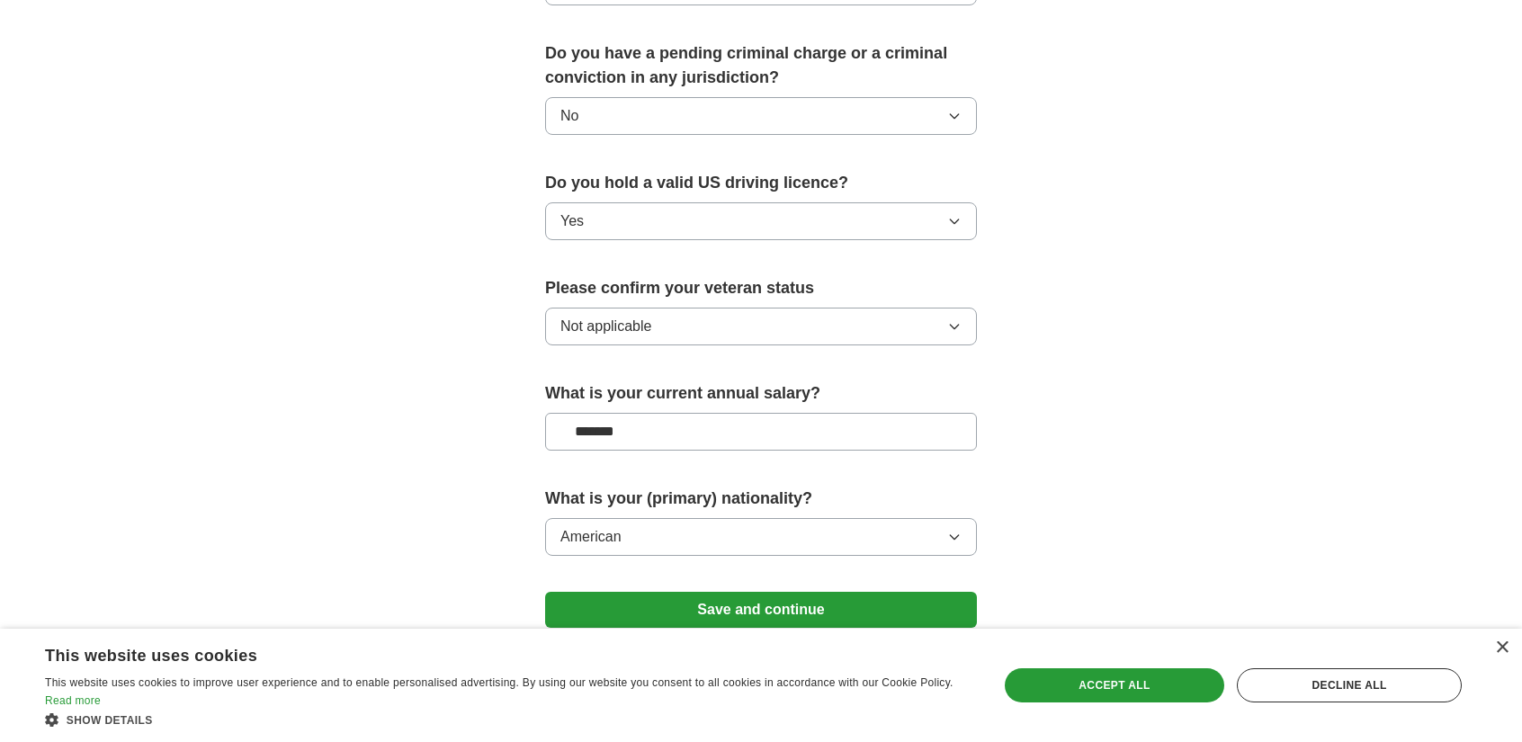
click at [668, 592] on button "Save and continue" at bounding box center [761, 610] width 432 height 36
